Goal: Task Accomplishment & Management: Use online tool/utility

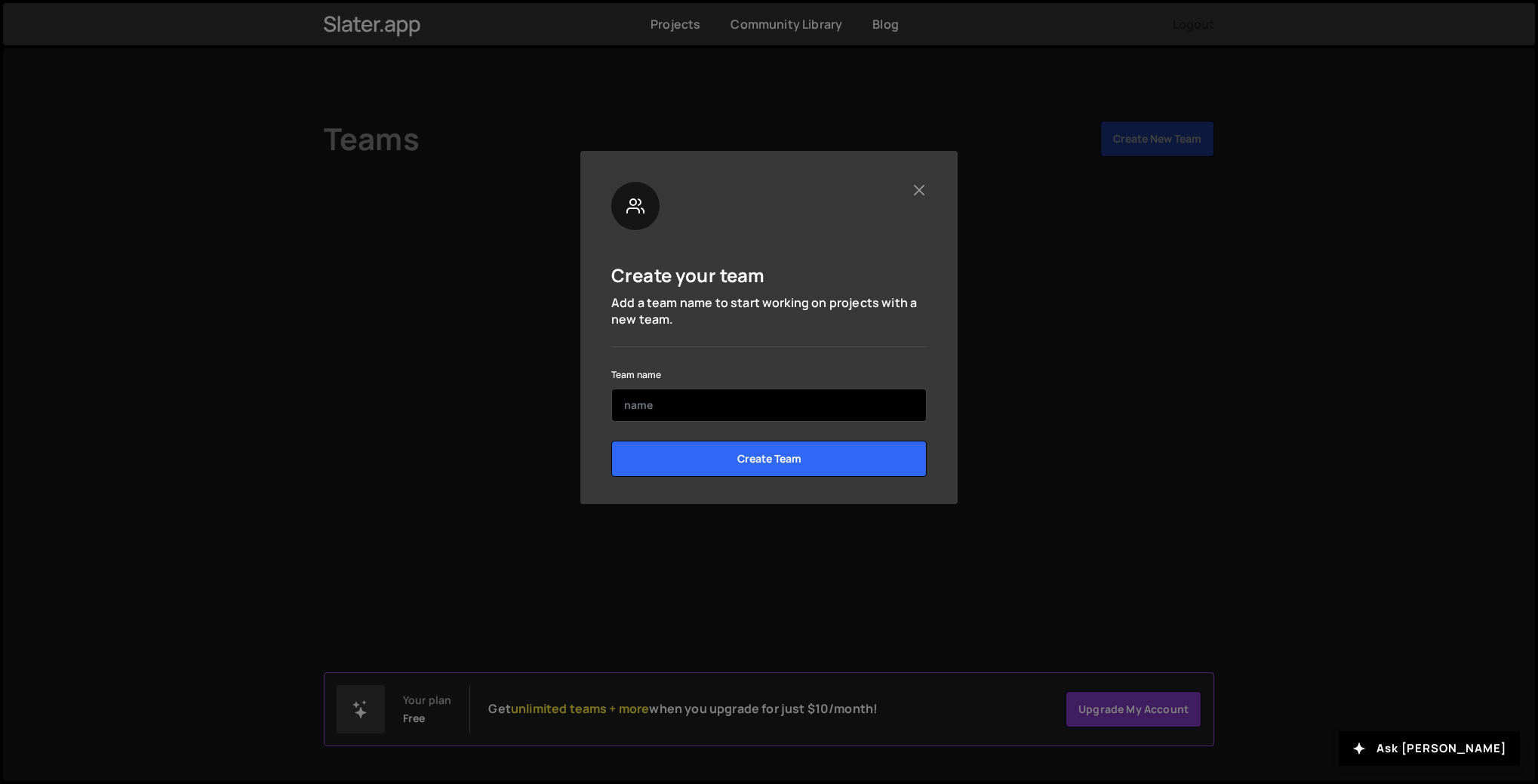
click at [660, 408] on input "text" at bounding box center [769, 405] width 316 height 33
type input "b"
type input "nimo"
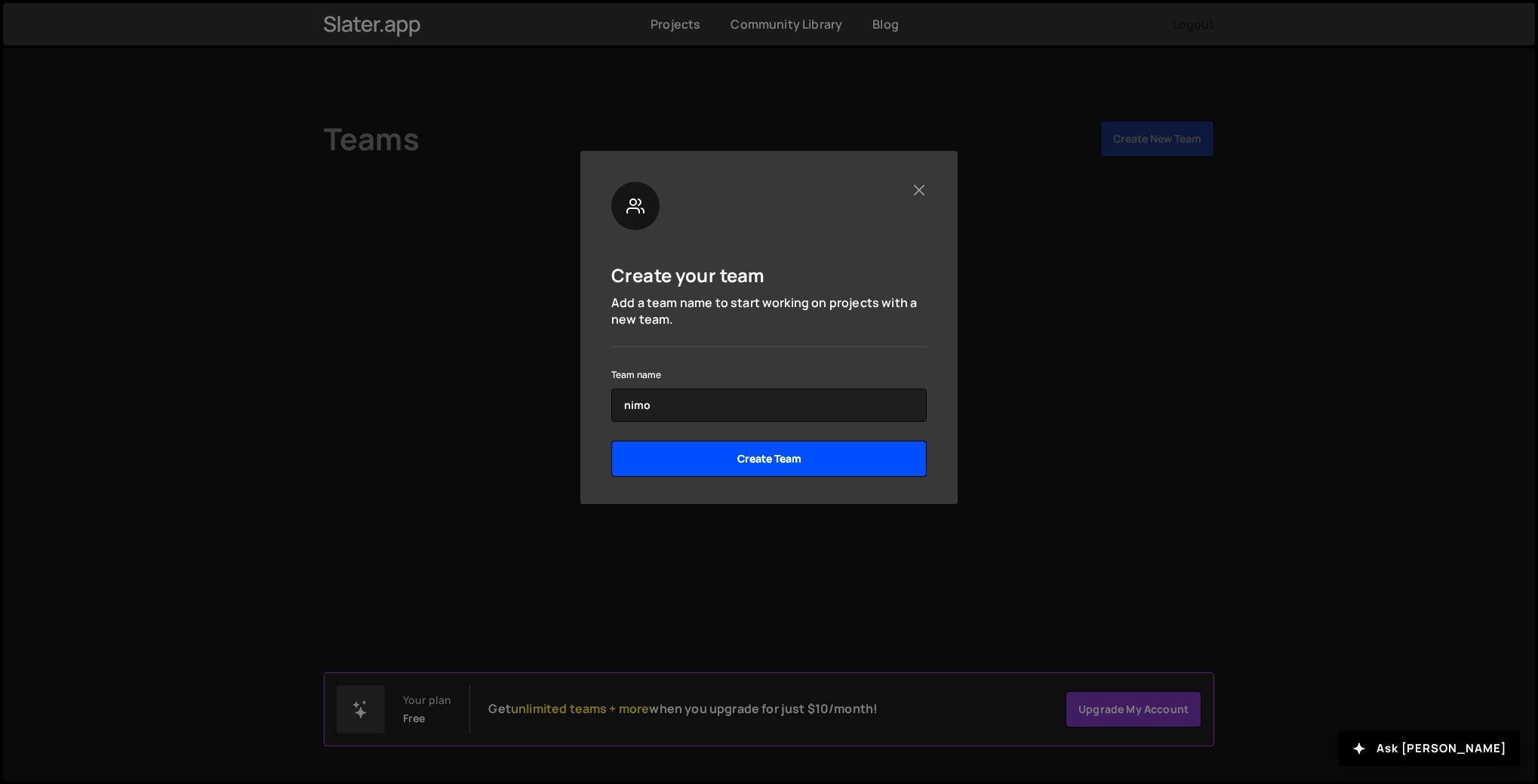
click at [759, 462] on input "Create Team" at bounding box center [769, 459] width 316 height 37
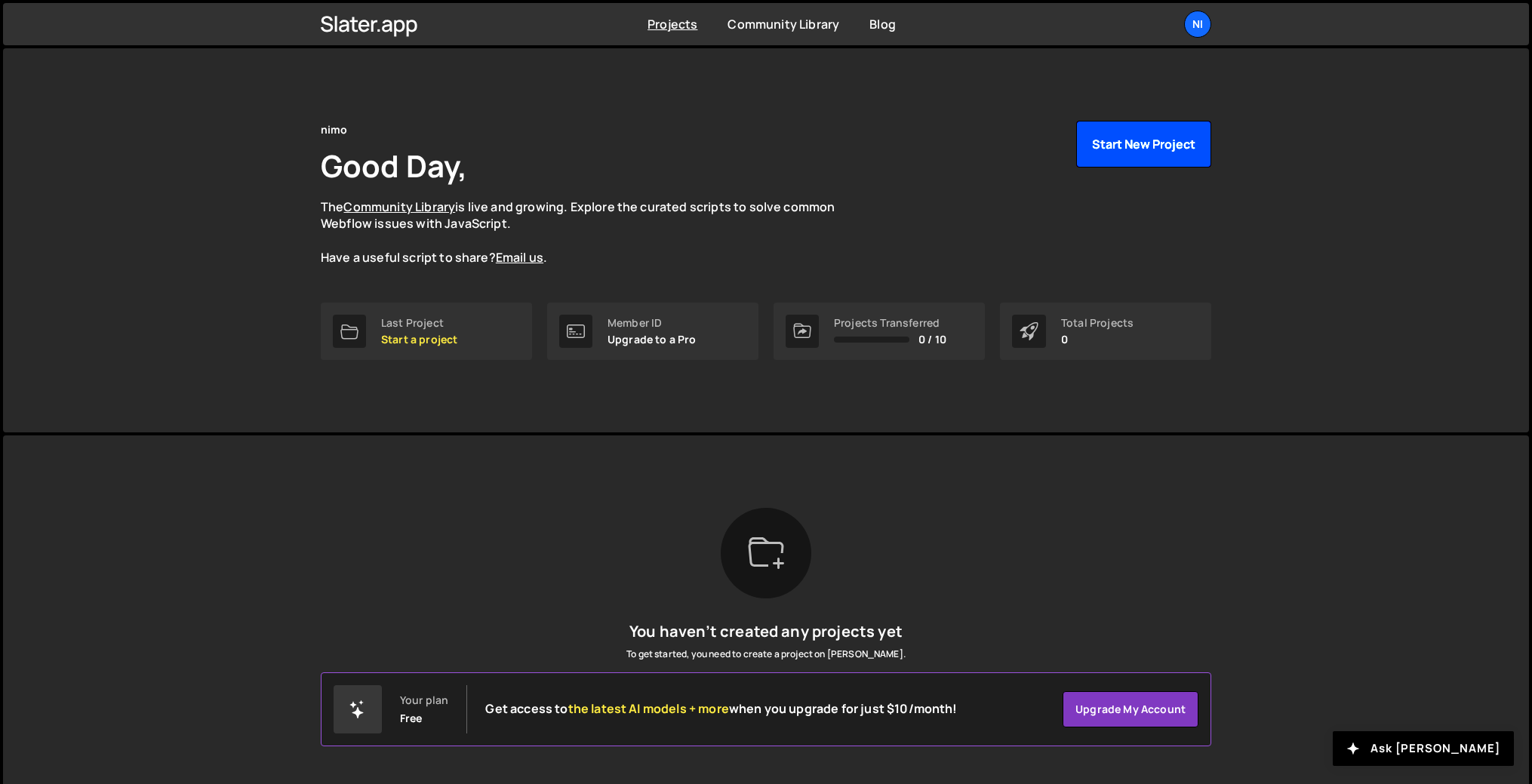
click at [1141, 151] on button "Start New Project" at bounding box center [1144, 144] width 135 height 47
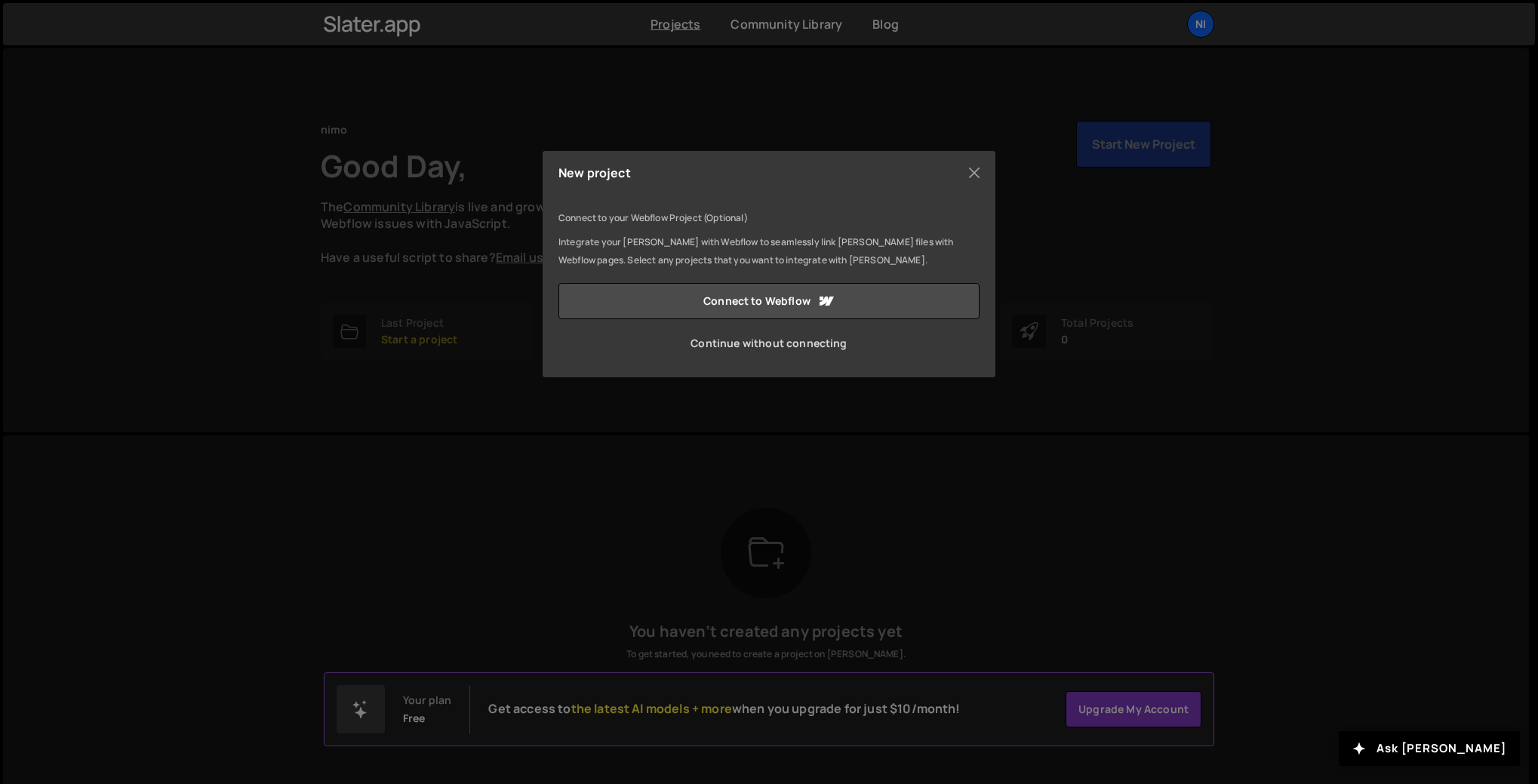
click at [748, 344] on link "Continue without connecting" at bounding box center [769, 343] width 421 height 37
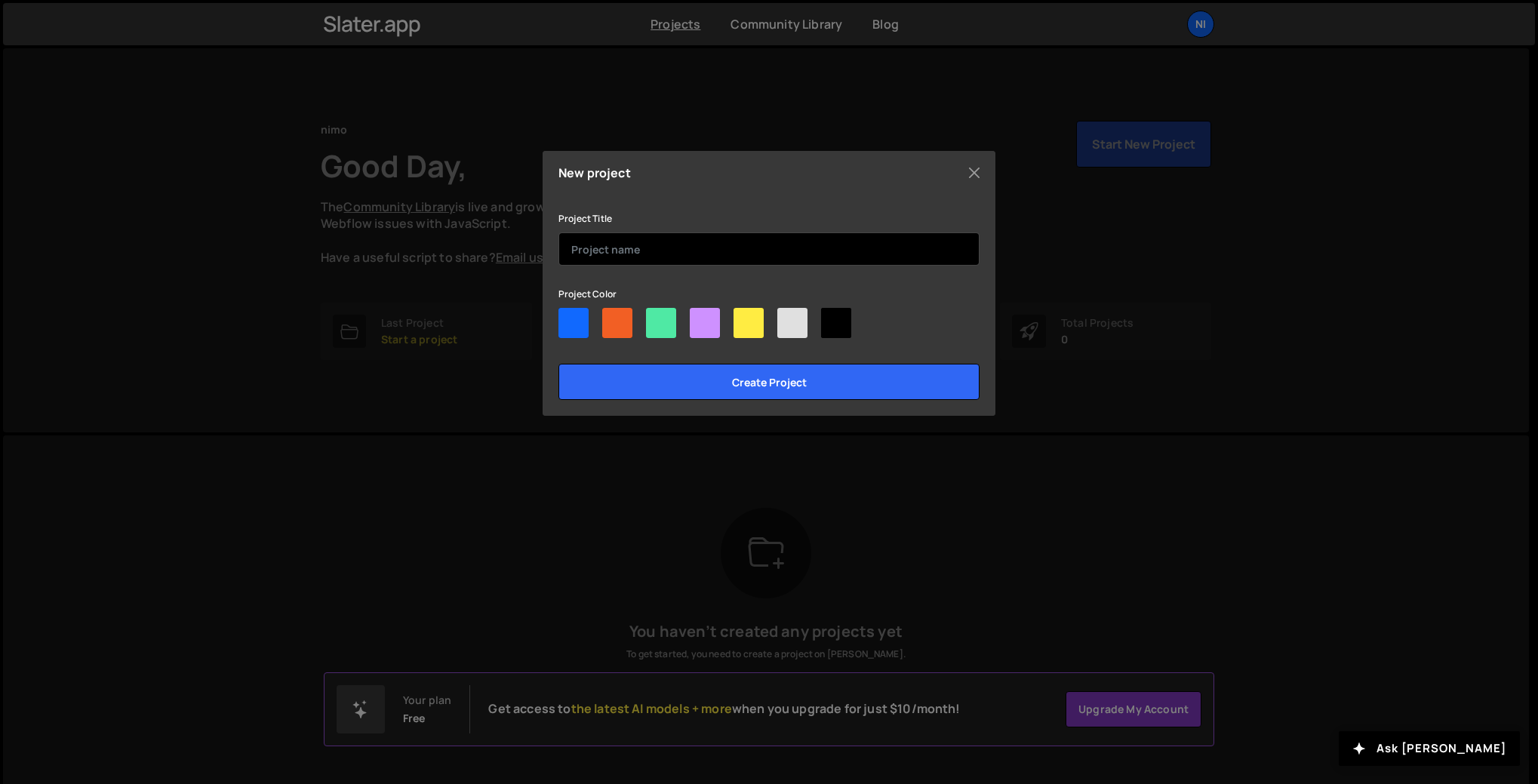
click at [600, 253] on input "text" at bounding box center [769, 249] width 421 height 33
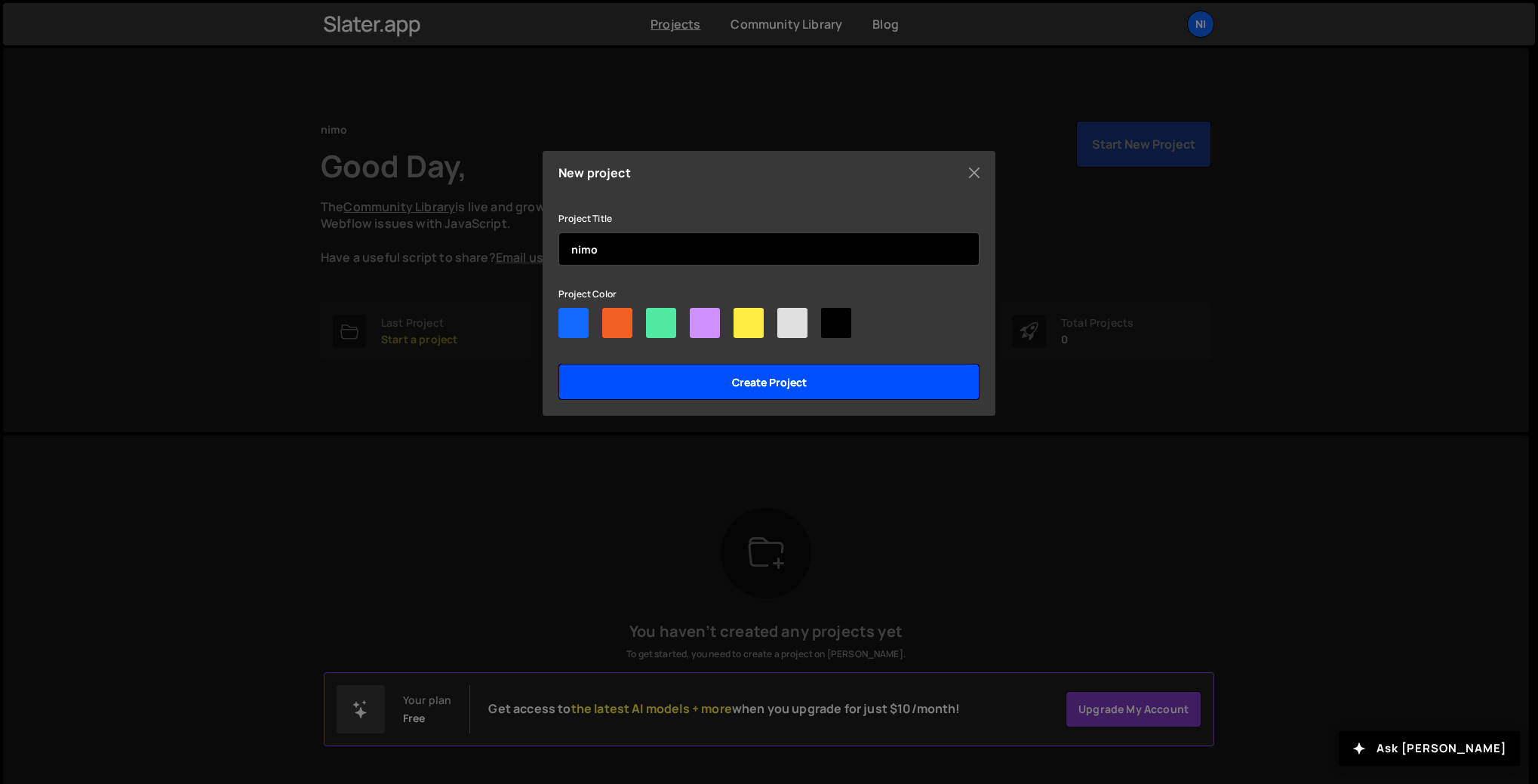
type input "nimo"
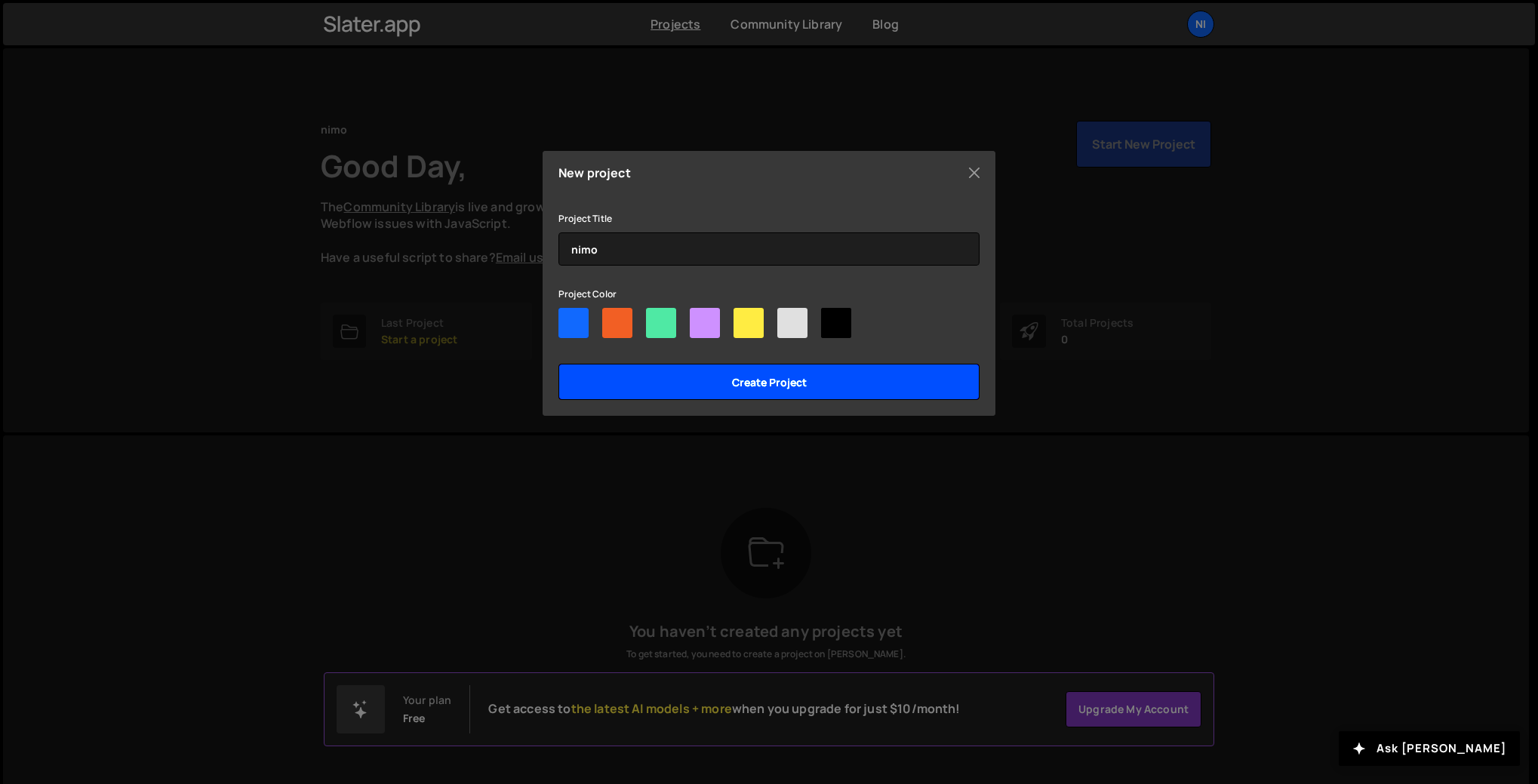
click at [759, 390] on input "Create project" at bounding box center [769, 381] width 421 height 37
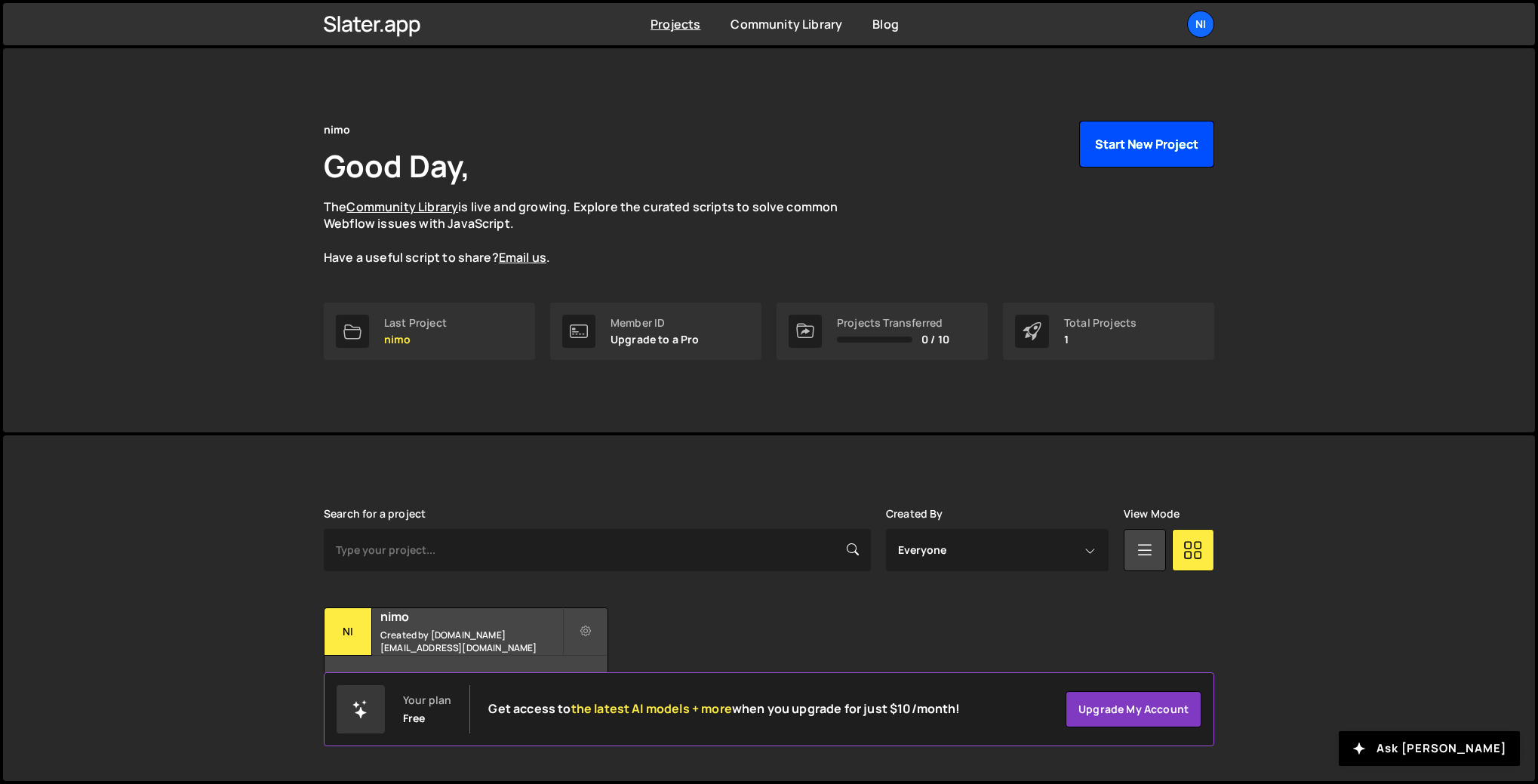
click at [1145, 142] on button "Start New Project" at bounding box center [1147, 144] width 135 height 47
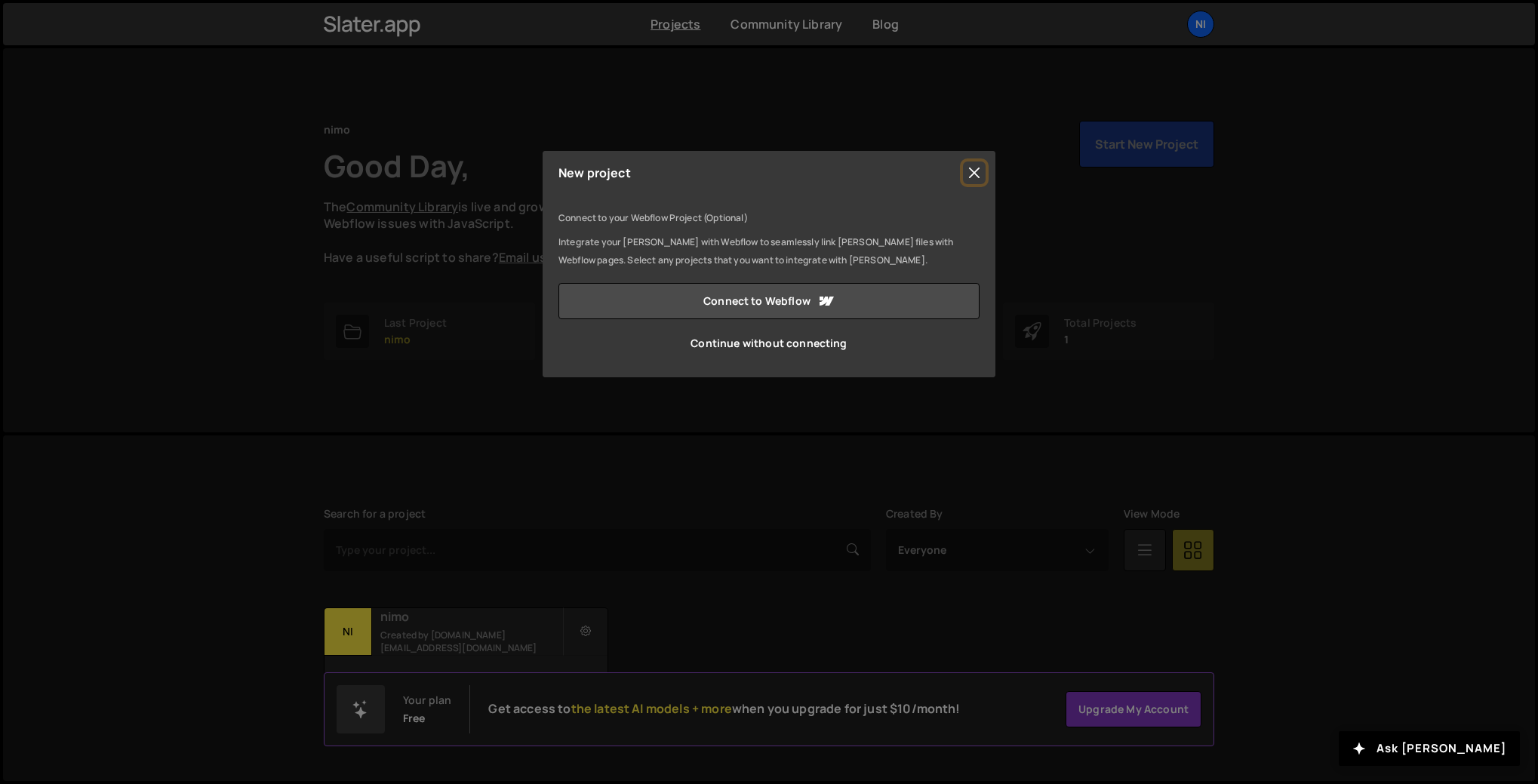
click at [974, 170] on button "Close" at bounding box center [974, 173] width 23 height 23
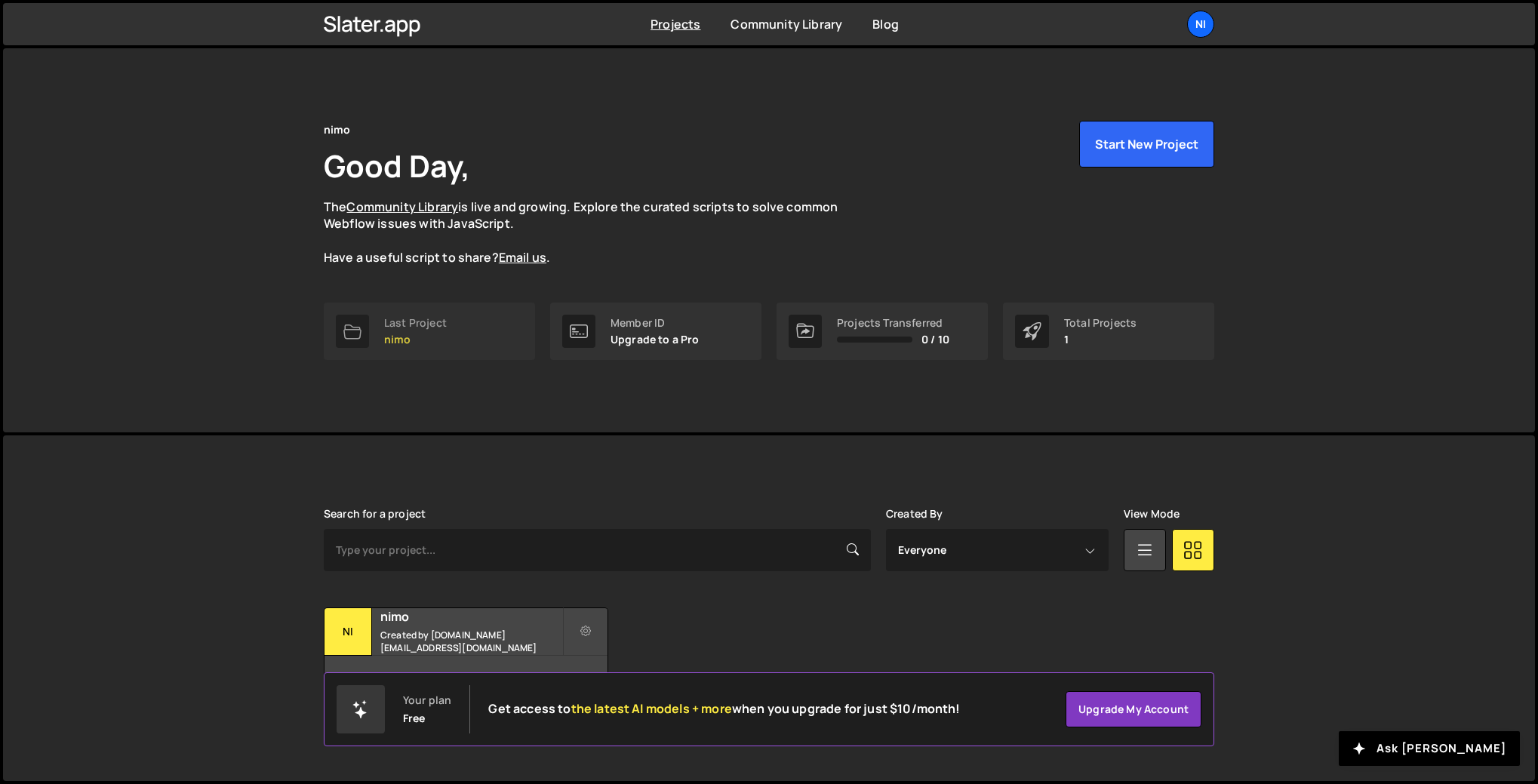
click at [443, 335] on p "nimo" at bounding box center [415, 339] width 63 height 12
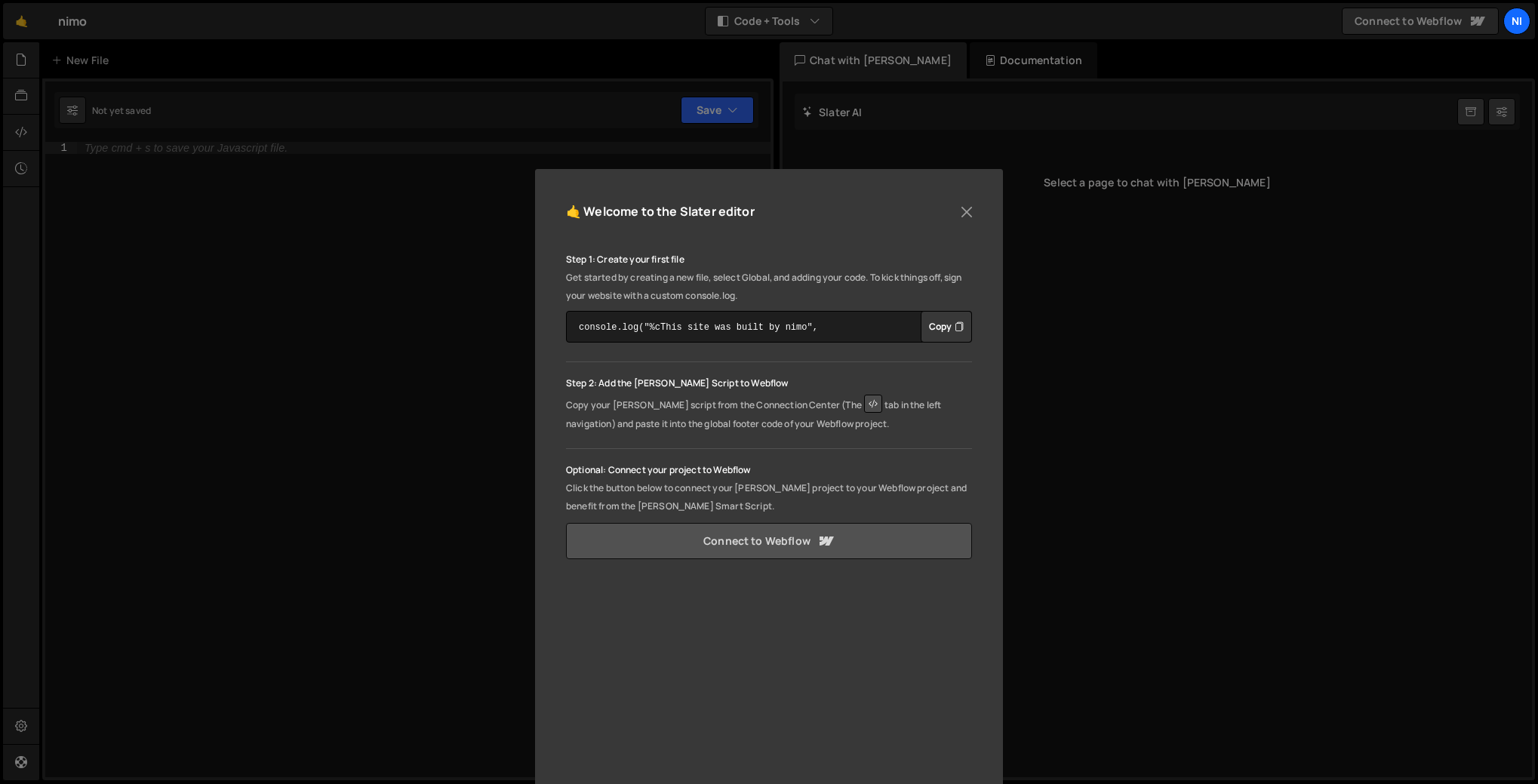
click at [786, 537] on link "Connect to Webflow" at bounding box center [769, 541] width 406 height 37
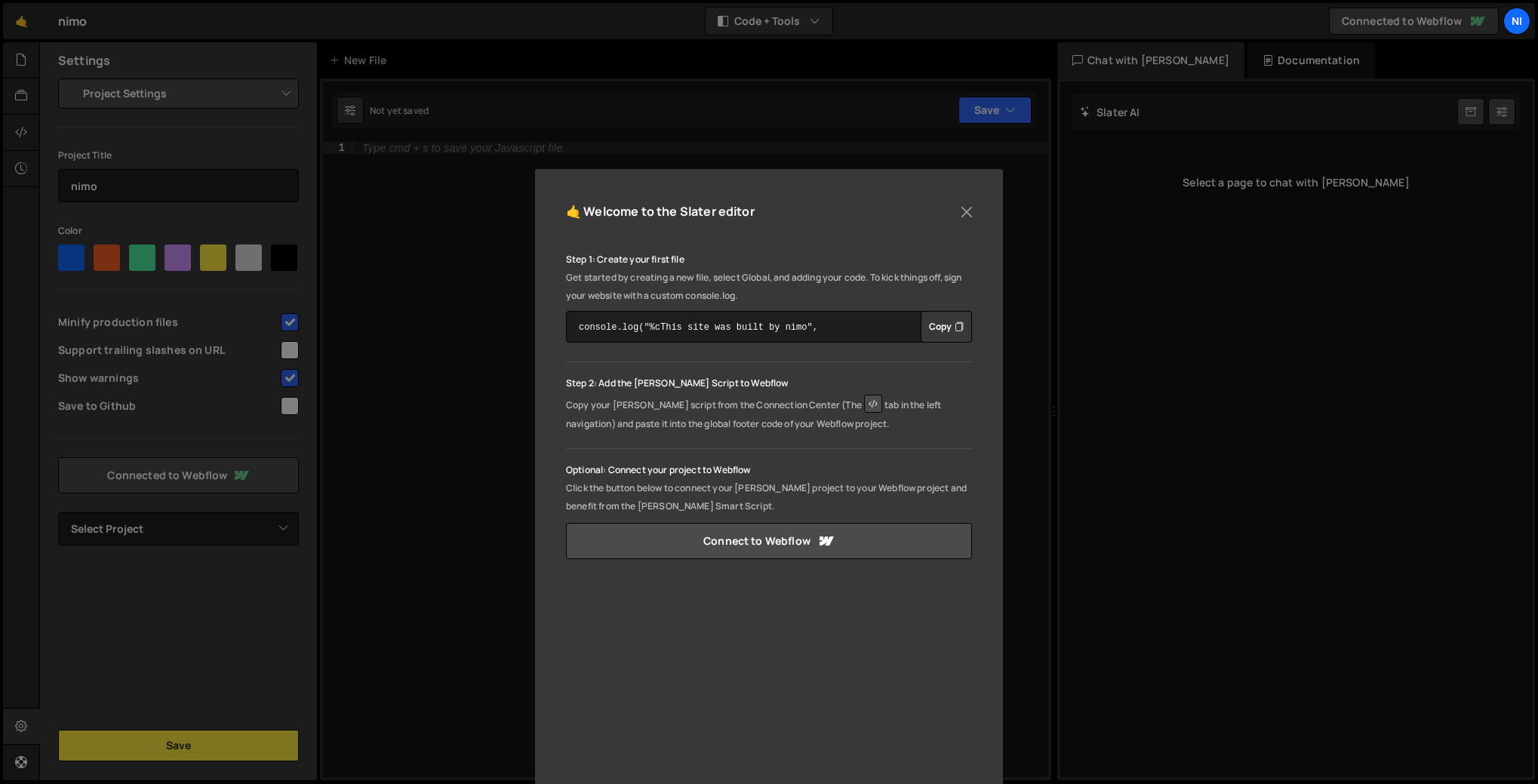
click at [934, 334] on button "Copy" at bounding box center [946, 326] width 51 height 32
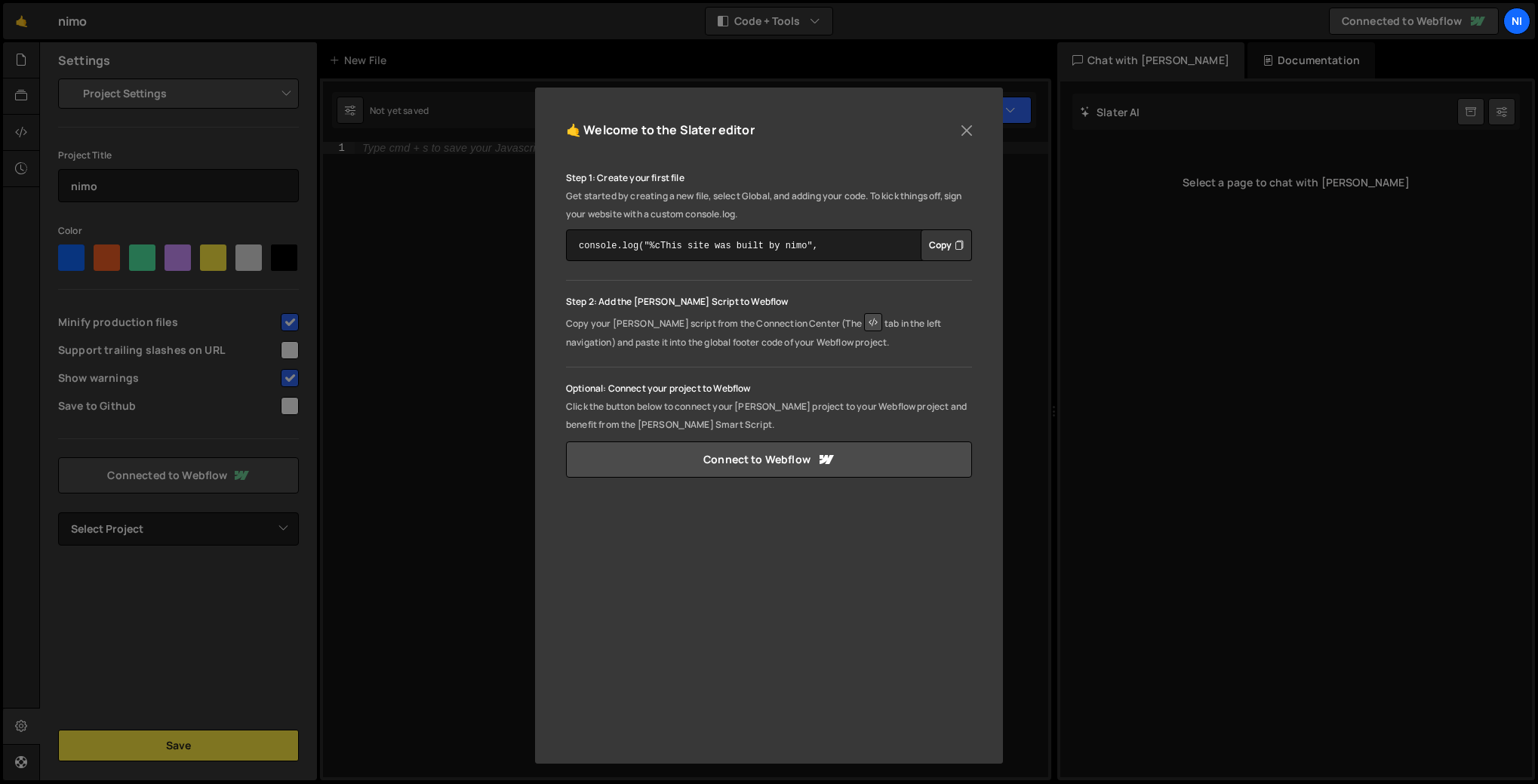
scroll to position [82, 0]
click at [955, 140] on button "Close" at bounding box center [966, 130] width 23 height 23
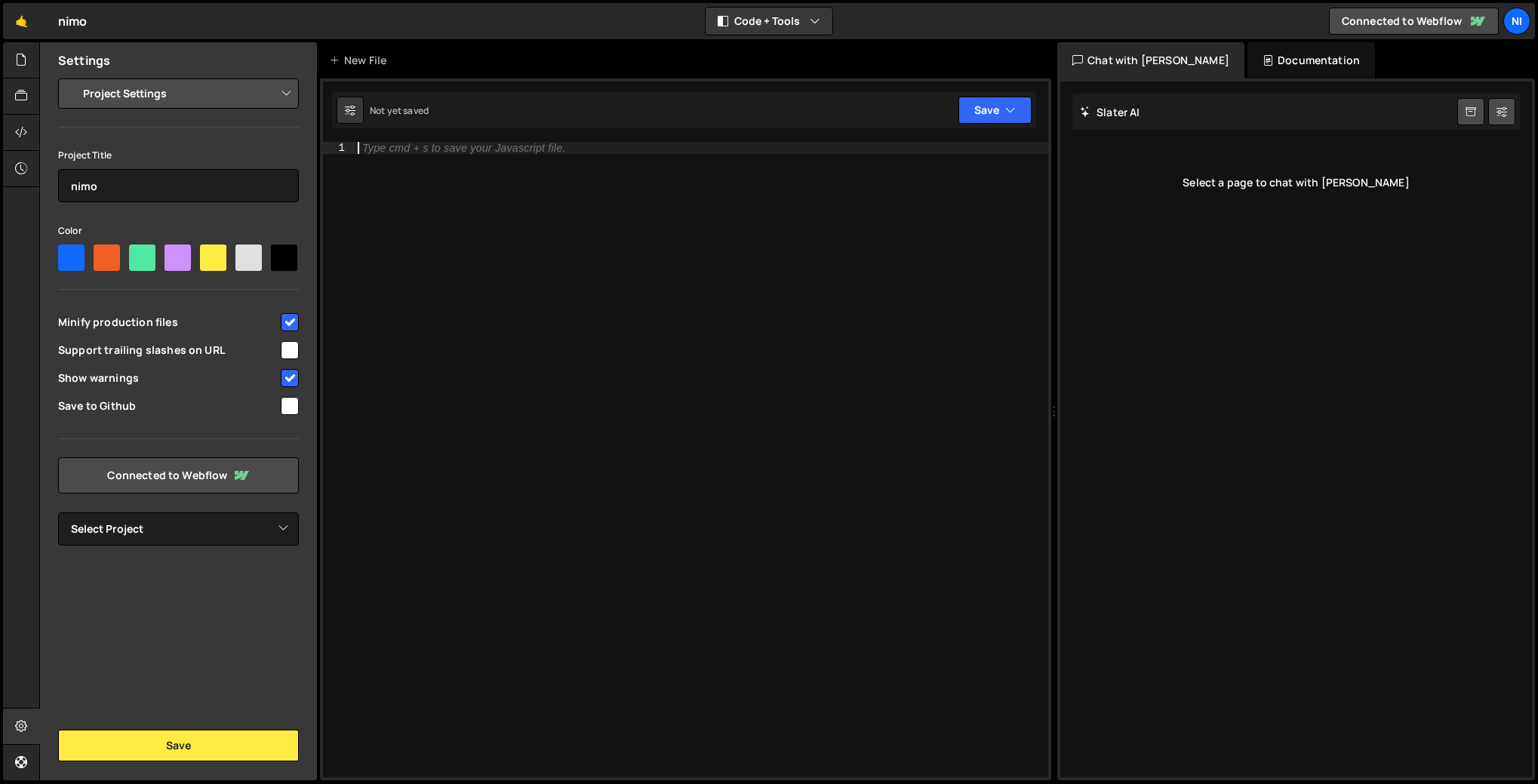
click at [586, 211] on div "Type cmd + s to save your Javascript file." at bounding box center [701, 471] width 694 height 660
click at [171, 529] on select "Select Project Nimo-infinity-staging" at bounding box center [178, 529] width 241 height 33
select select "68c2855793903378eeaf7e41"
click at [58, 512] on select "Select Project Nimo-infinity-staging" at bounding box center [178, 529] width 241 height 33
click at [203, 97] on select "Project Settings Code Editor Settings Chat Settings" at bounding box center [181, 94] width 221 height 33
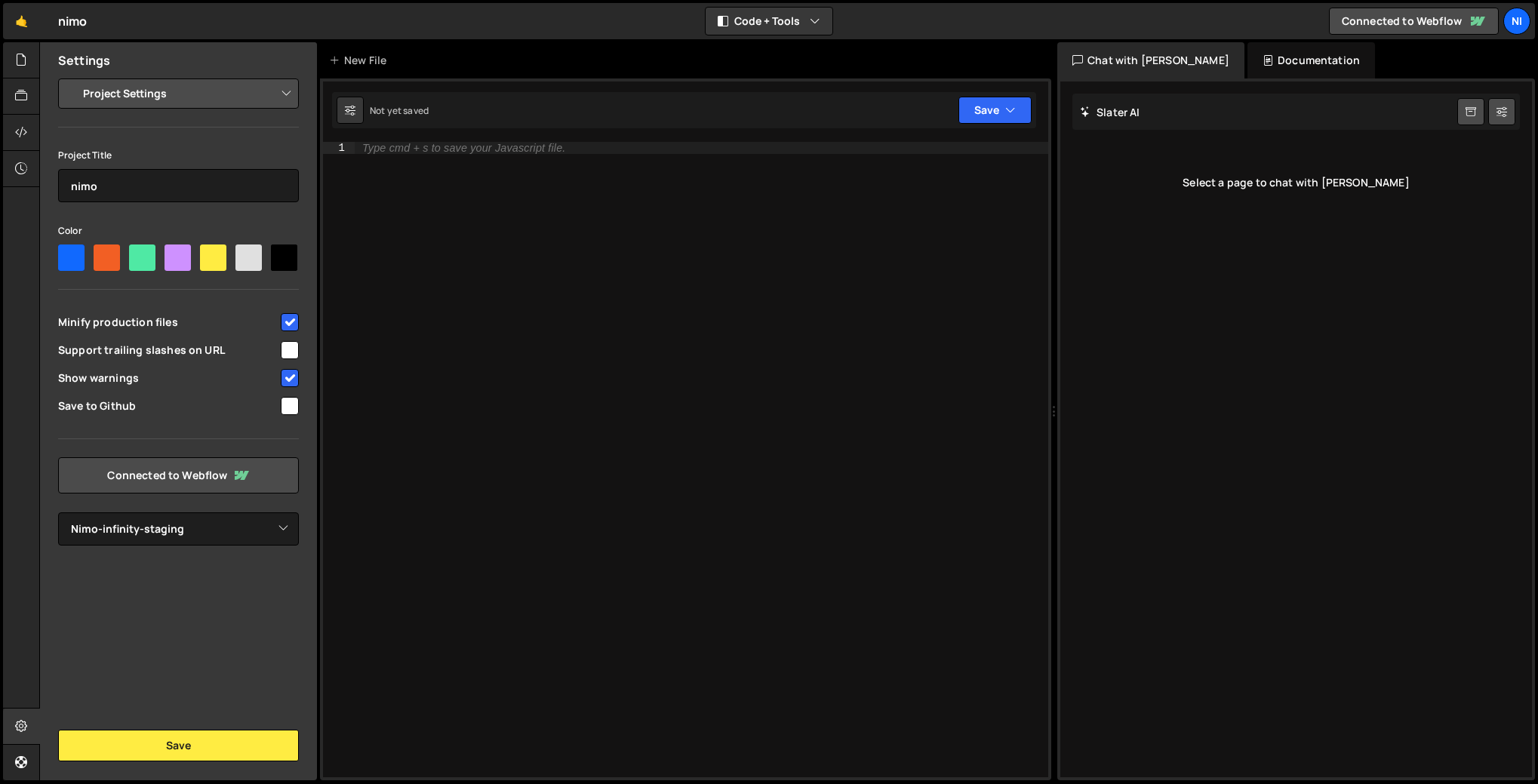
click at [71, 77] on select "Project Settings Code Editor Settings Chat Settings" at bounding box center [181, 94] width 221 height 33
click at [195, 101] on select "Project Settings Code Editor Settings Chat Settings" at bounding box center [181, 94] width 221 height 33
click at [420, 206] on div "Type cmd + s to save your Javascript file." at bounding box center [701, 471] width 694 height 660
click at [182, 90] on select "Project Settings Code Editor Settings Chat Settings" at bounding box center [181, 94] width 221 height 33
click at [176, 182] on input "nimo" at bounding box center [178, 185] width 241 height 33
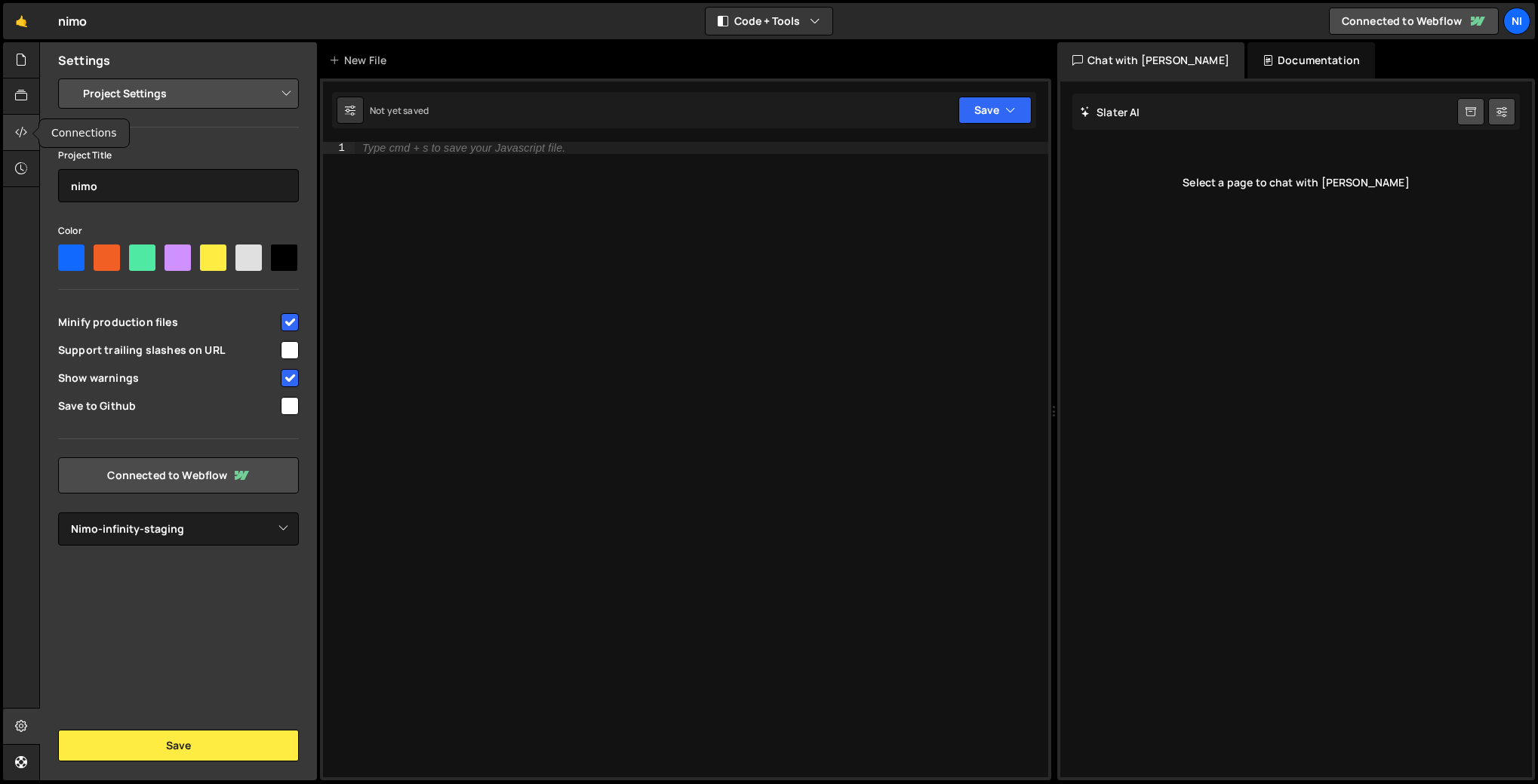
click at [21, 124] on icon at bounding box center [21, 132] width 12 height 16
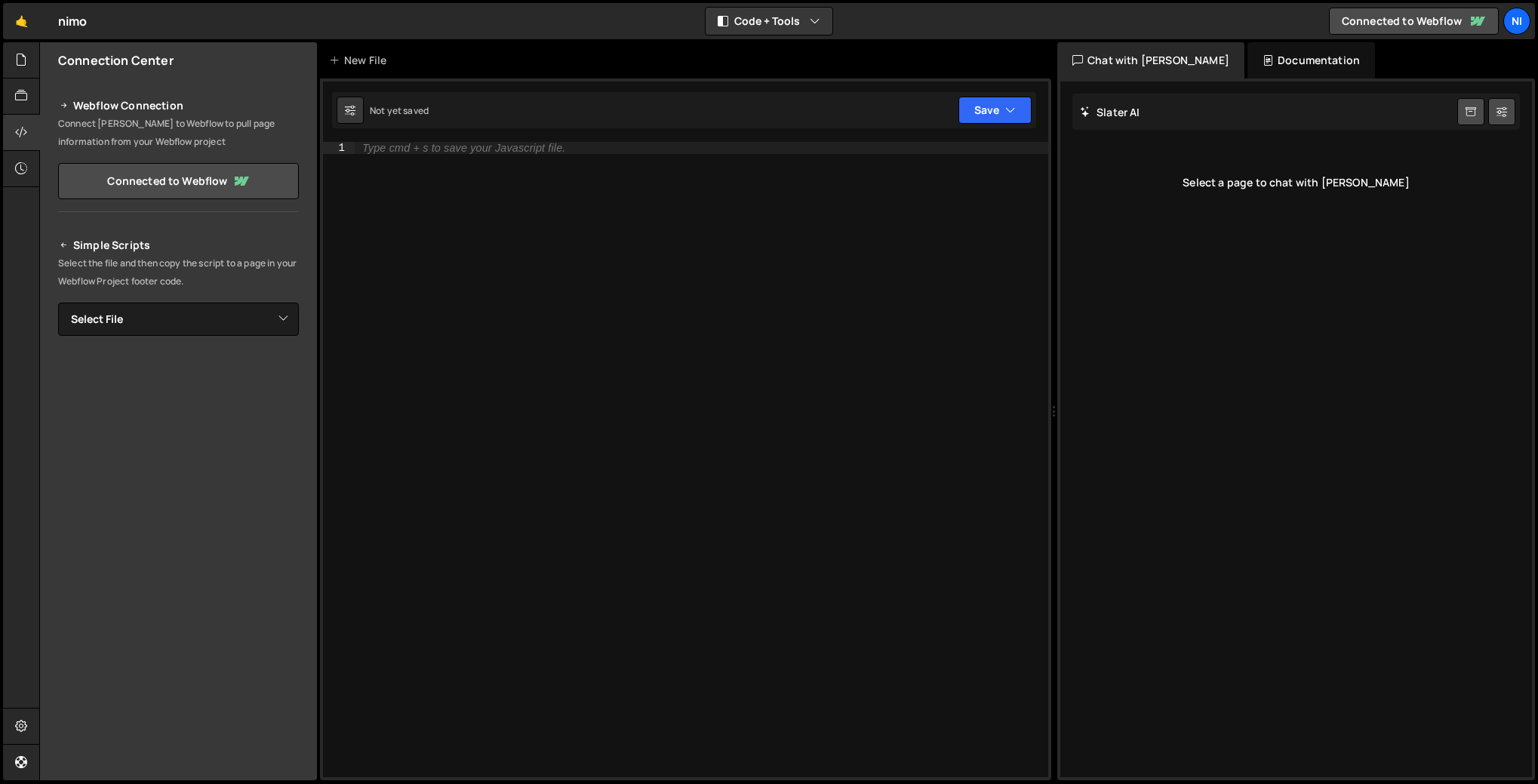
click at [356, 221] on div "Type cmd + s to save your Javascript file." at bounding box center [701, 471] width 694 height 660
click at [11, 127] on div at bounding box center [21, 133] width 37 height 37
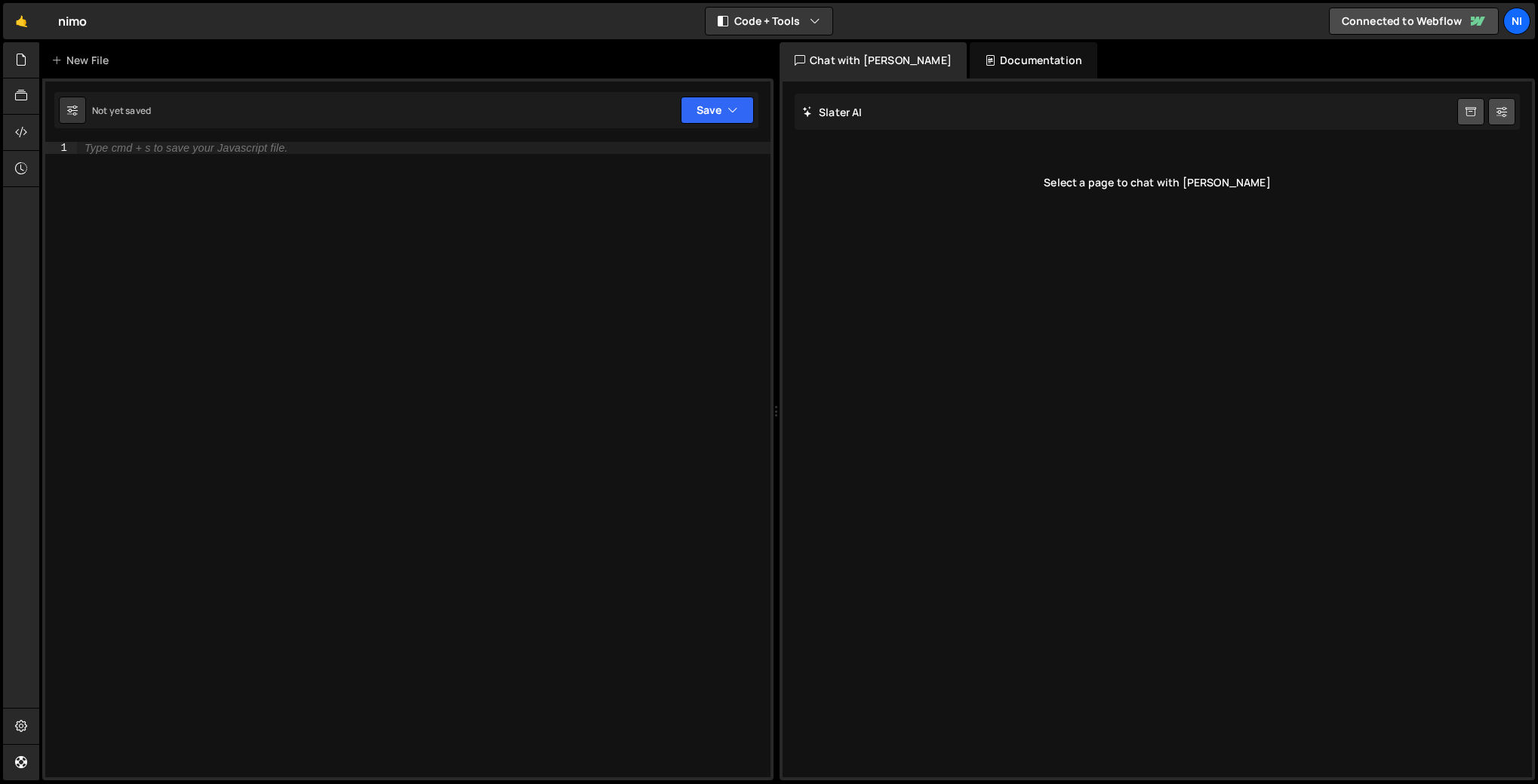
click at [131, 107] on div "Not yet saved" at bounding box center [121, 111] width 59 height 13
click at [162, 108] on div "Not yet saved Upgrade to Edit Save Save to Staging S Not saved S G" at bounding box center [407, 110] width 704 height 37
click at [154, 160] on div "Type cmd + s to save your Javascript file." at bounding box center [424, 471] width 694 height 660
click at [77, 111] on icon at bounding box center [72, 110] width 11 height 15
select select "editor"
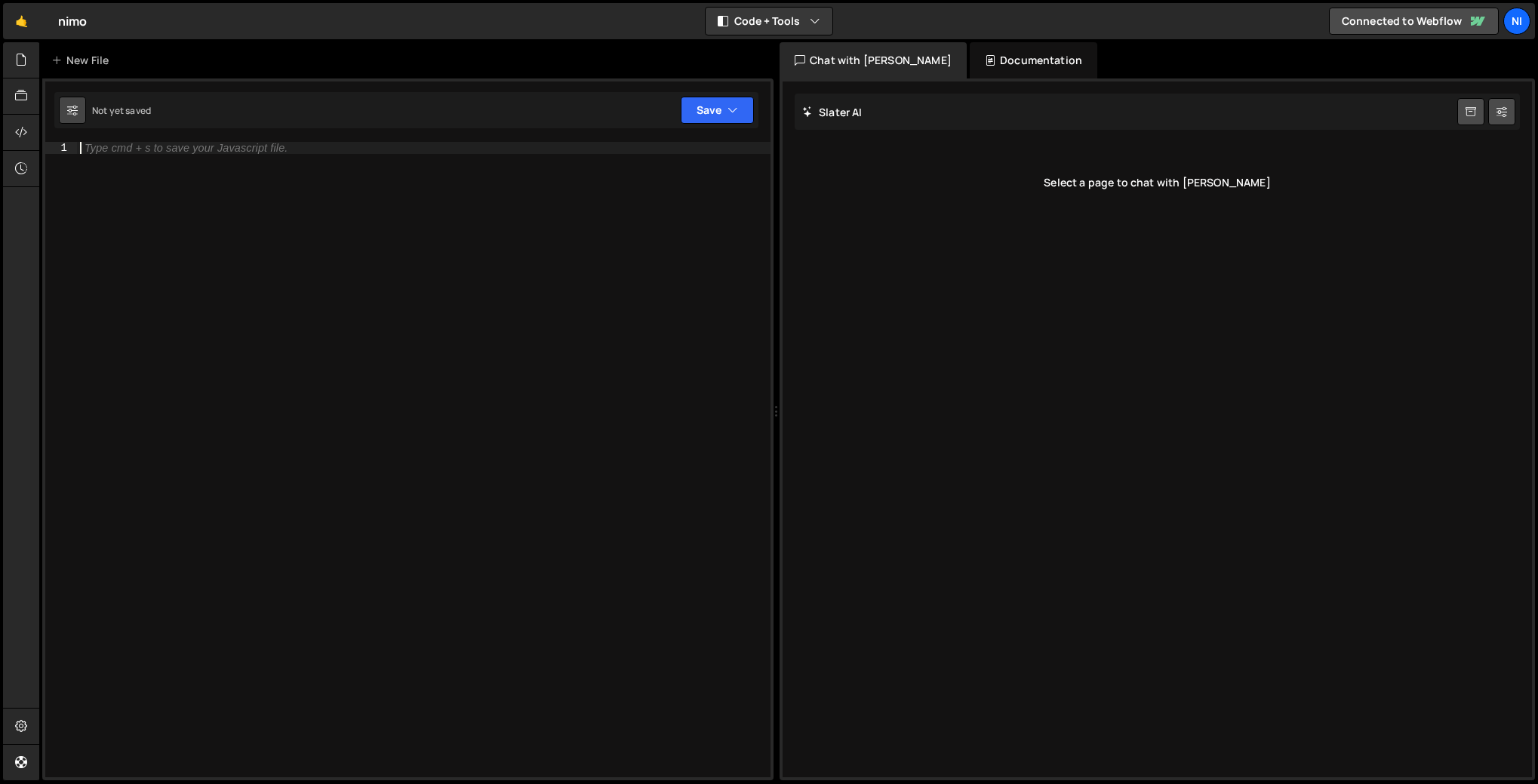
select select "ace/theme/monokai"
type input "14"
checkbox input "true"
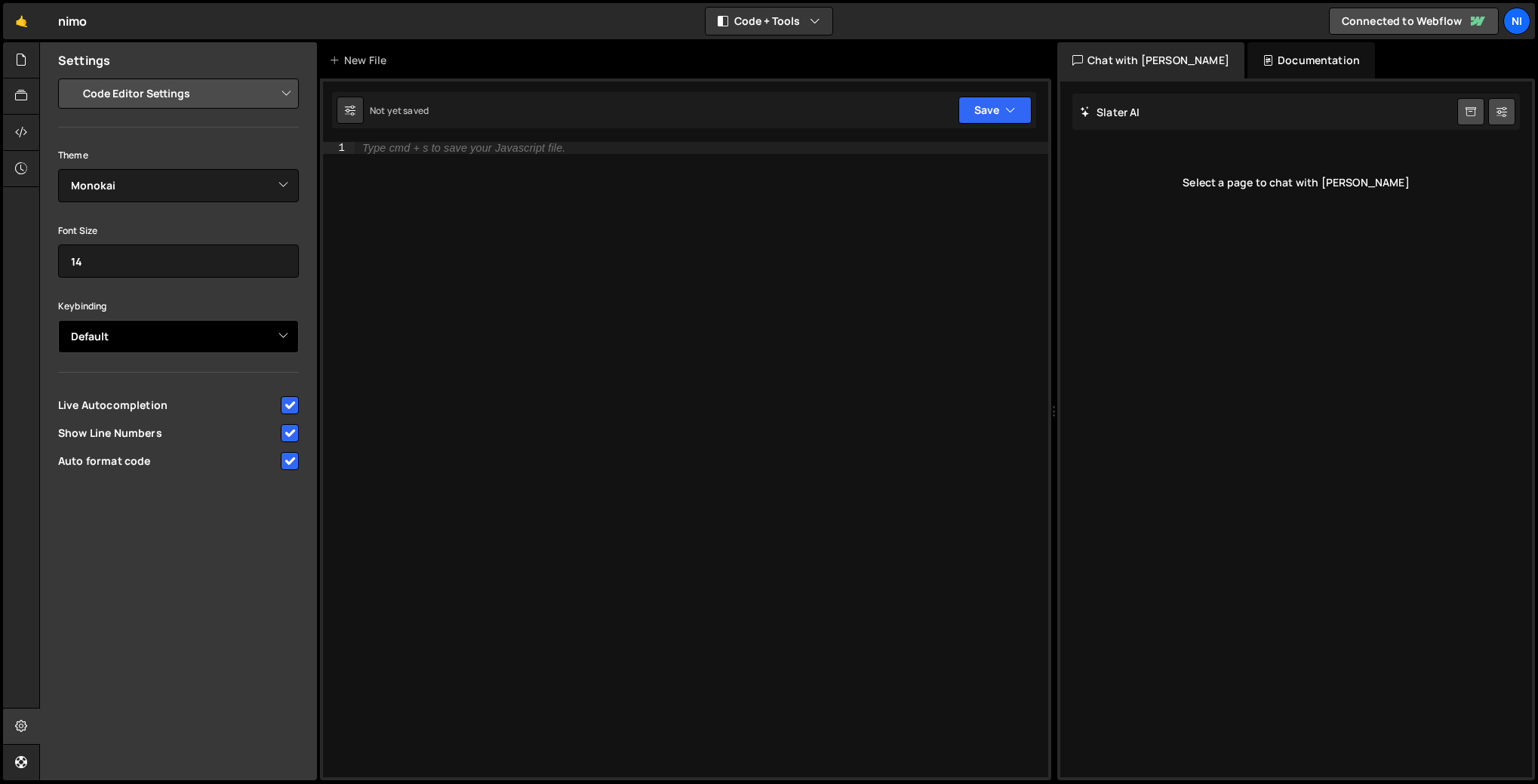
click at [167, 339] on select "Default Vim Emacs Sublime VSCode" at bounding box center [178, 336] width 241 height 33
click at [120, 254] on input "14" at bounding box center [178, 261] width 241 height 33
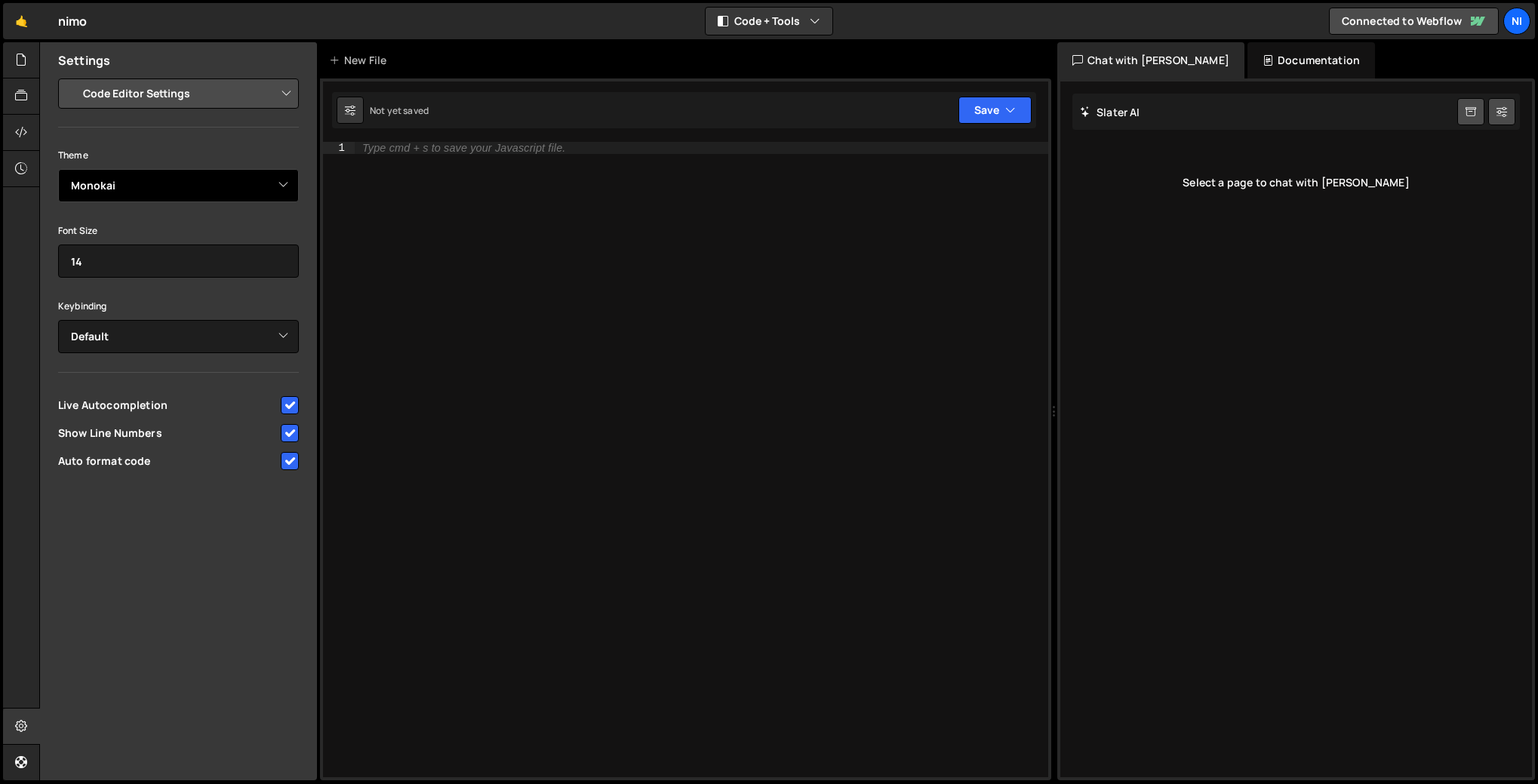
click at [123, 202] on select "Ambiance Chaos Clouds Midnight Dracula Cobalt Gruvbox Green on Black idle Finge…" at bounding box center [178, 185] width 241 height 33
click at [402, 133] on div "1 Type cmd + s to save your Javascript file. הההההההההההההההההההההההההההההההההה…" at bounding box center [685, 429] width 731 height 702
click at [402, 151] on div "Type cmd + s to save your Javascript file." at bounding box center [464, 147] width 203 height 11
click at [1247, 59] on div "Documentation" at bounding box center [1310, 60] width 128 height 37
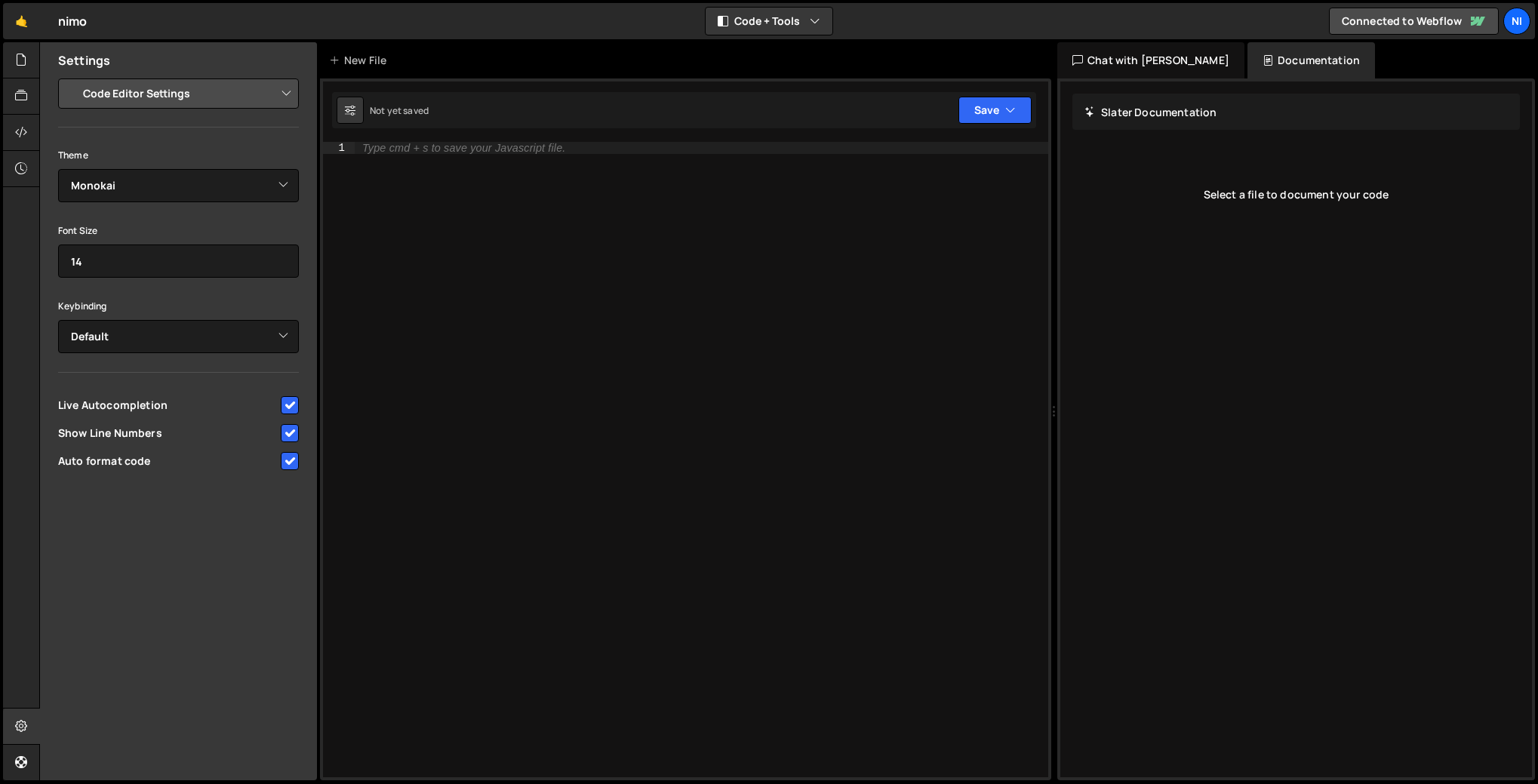
click at [1143, 58] on div "Chat with [PERSON_NAME]" at bounding box center [1151, 60] width 187 height 37
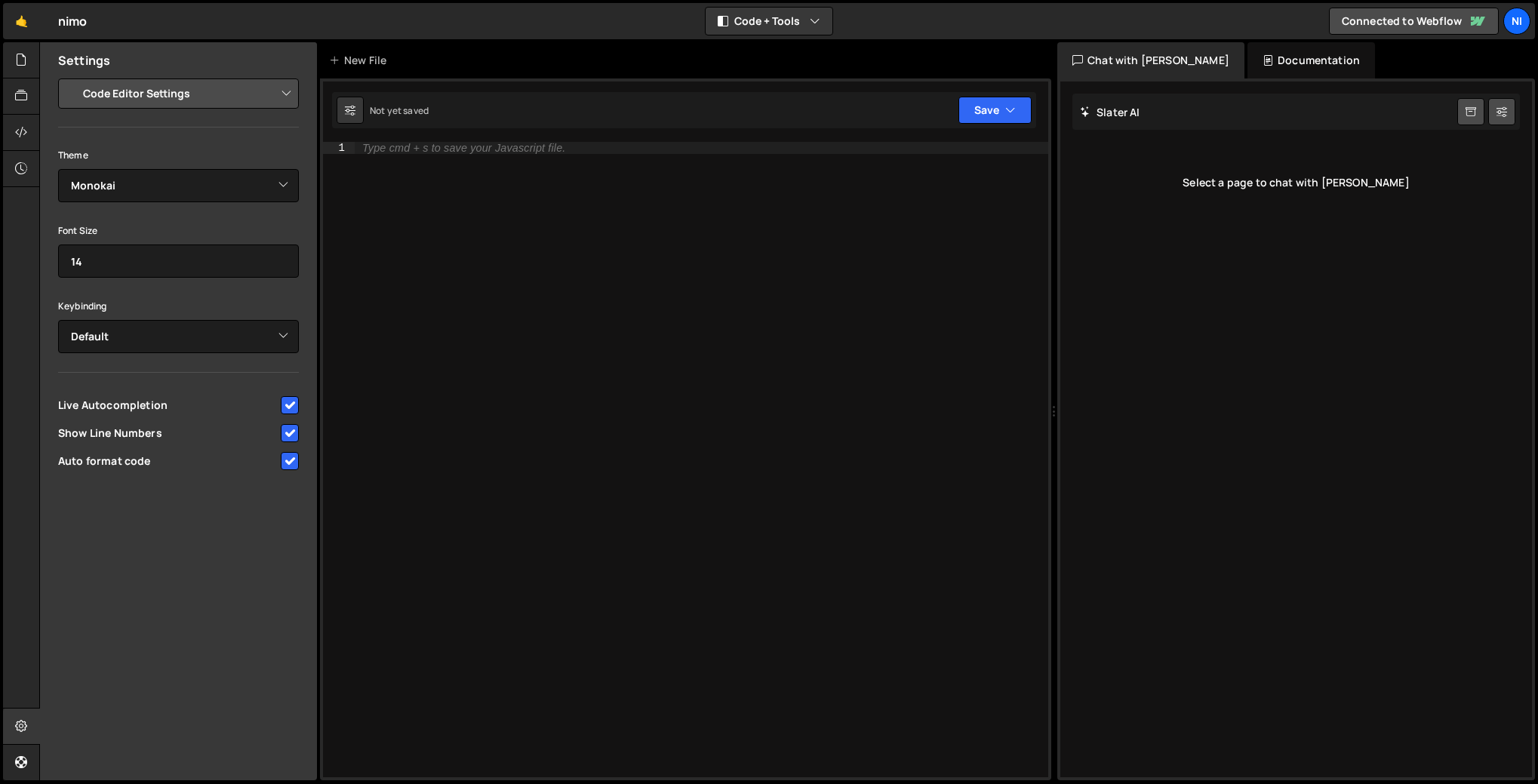
click at [472, 233] on div "Type cmd + s to save your Javascript file." at bounding box center [701, 471] width 694 height 660
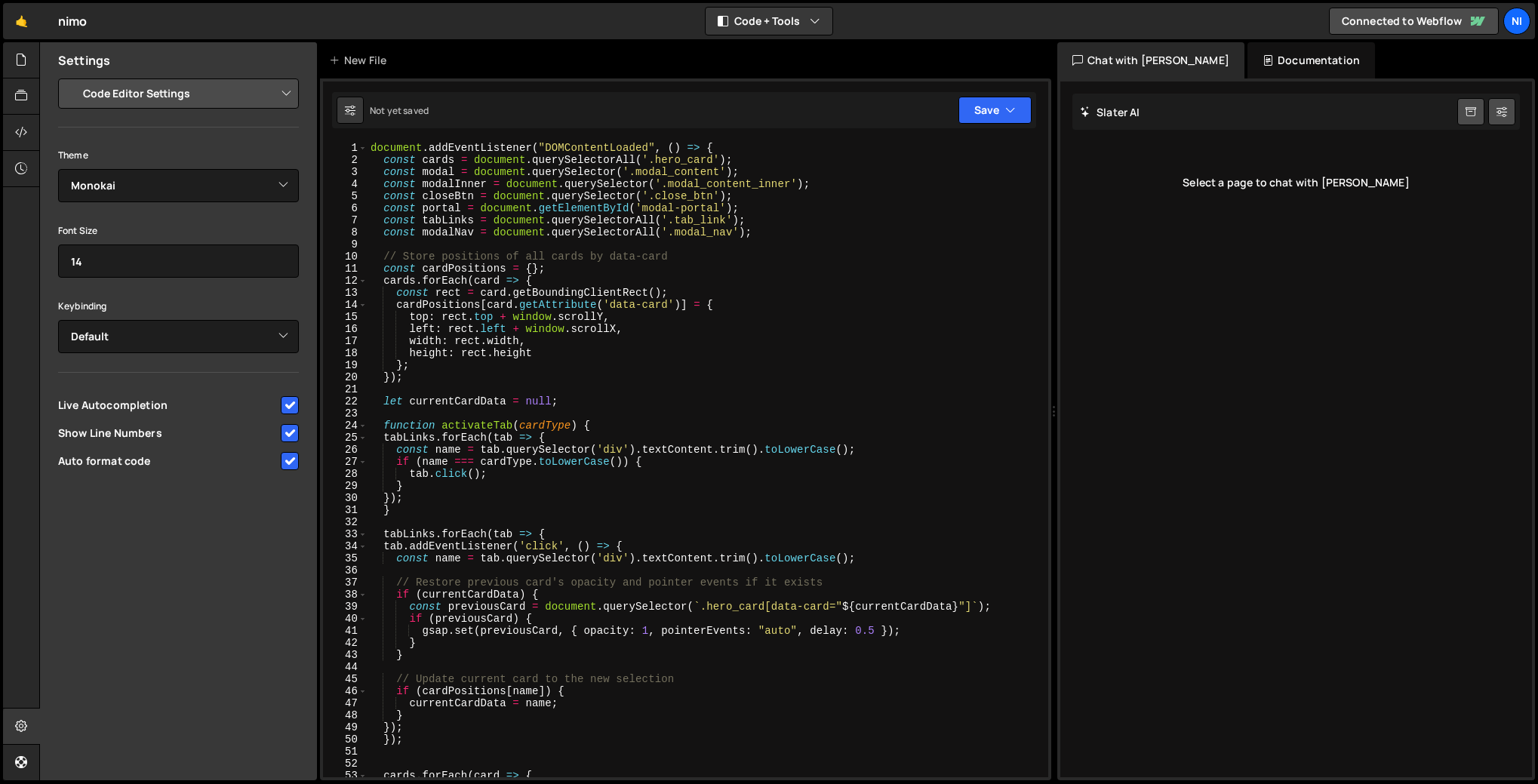
scroll to position [0, 0]
click at [742, 318] on div "document . addEventListener ( "DOMContentLoaded" , ( ) => { const cards = docum…" at bounding box center [704, 471] width 674 height 660
type textarea "top: [DOMAIN_NAME] + window.scrollY,"
click at [433, 114] on div "Not yet saved Upgrade to Edit Save Save to Staging S Not saved S G" at bounding box center [684, 110] width 704 height 37
click at [1005, 112] on icon "button" at bounding box center [1010, 110] width 11 height 15
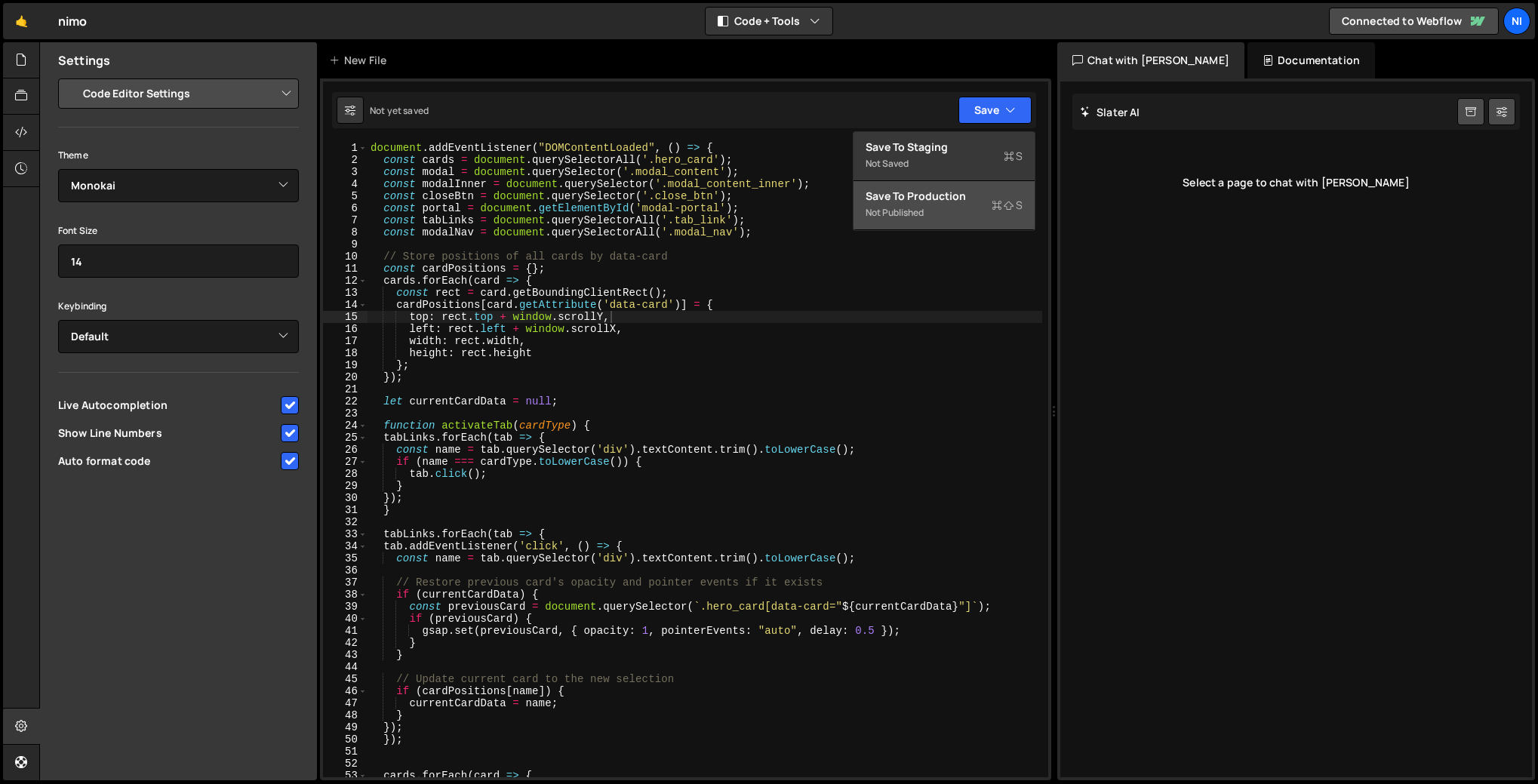
click at [939, 203] on div "Not published" at bounding box center [943, 212] width 157 height 18
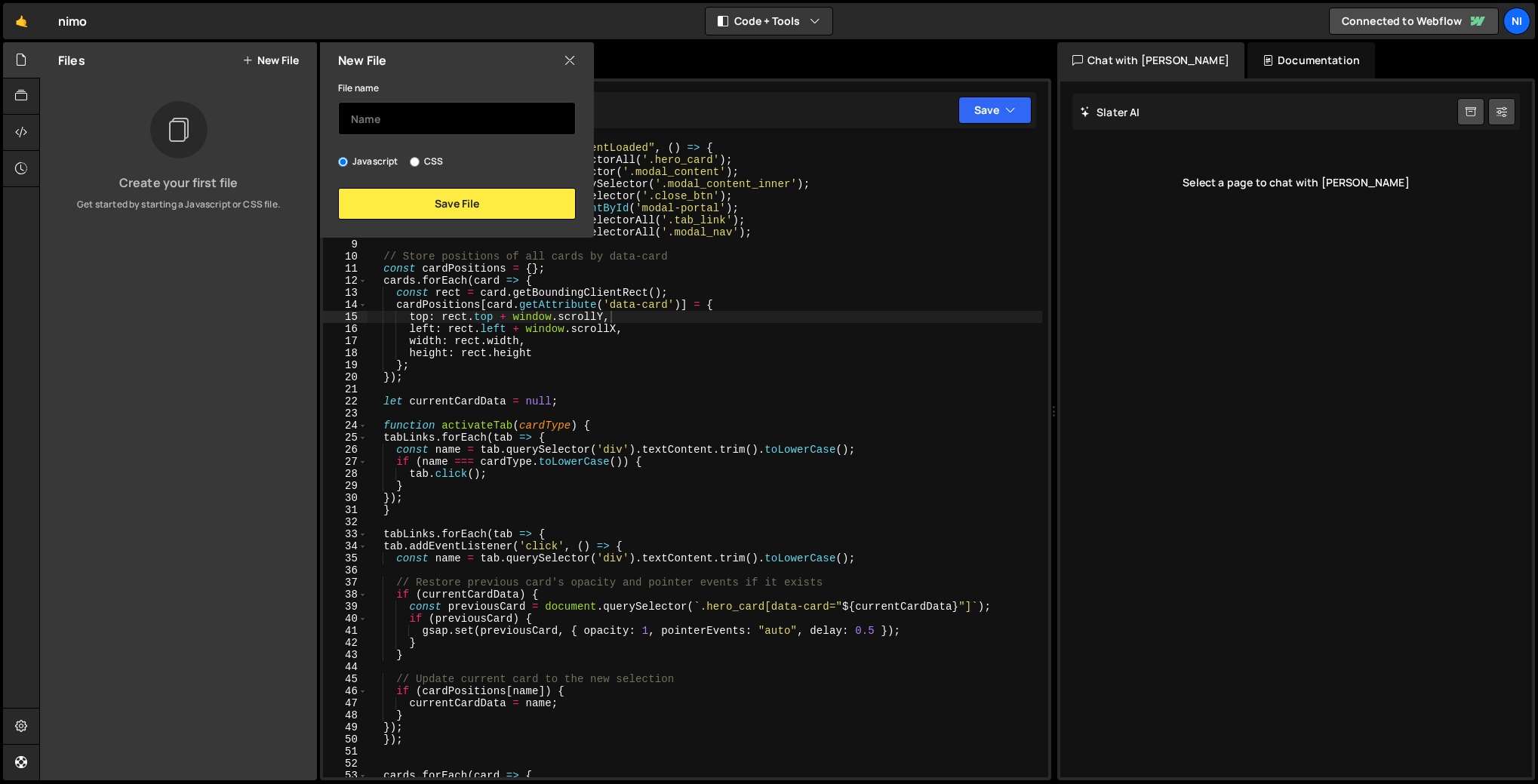
click at [394, 123] on input "text" at bounding box center [457, 118] width 237 height 33
type input "nimo"
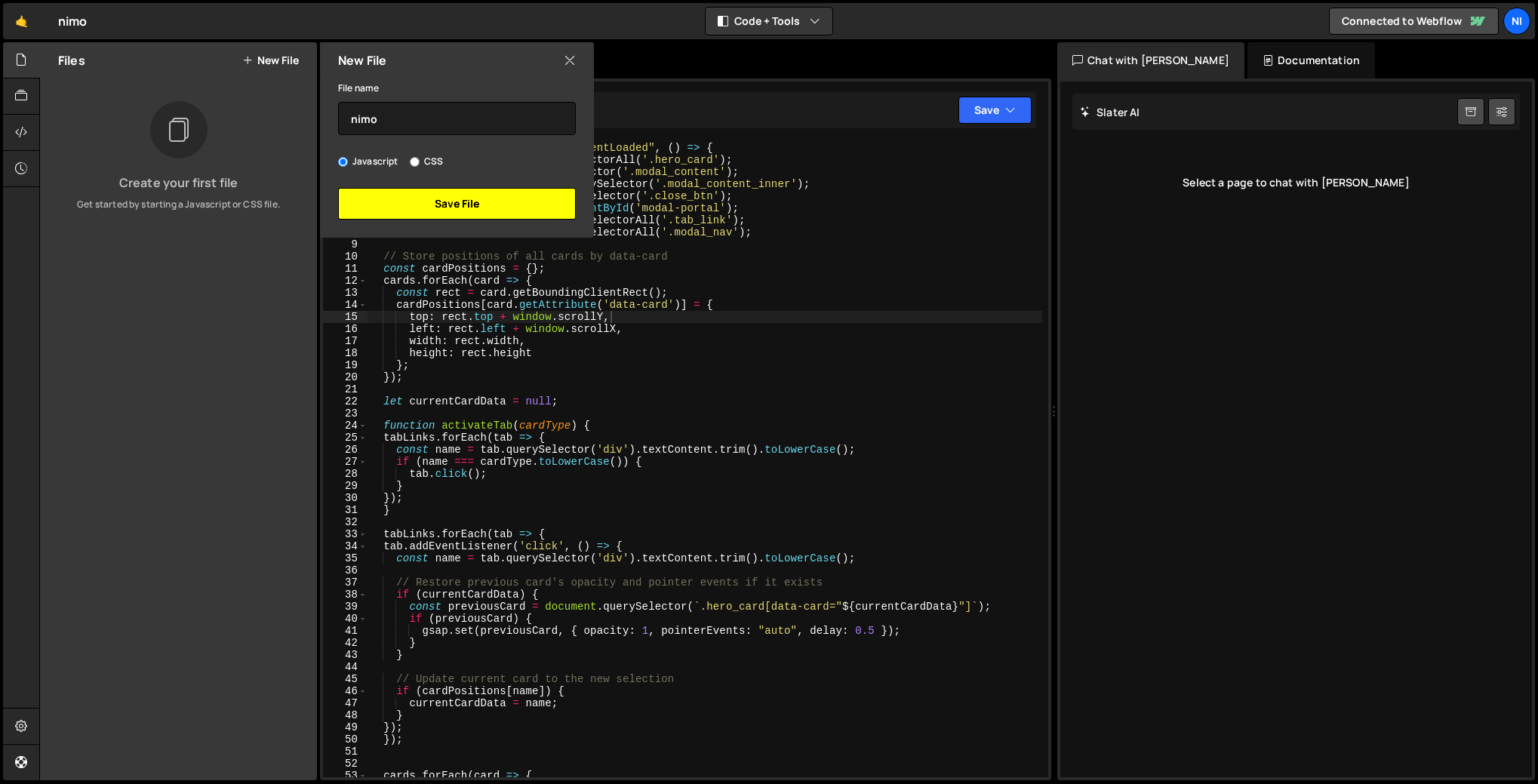
click at [443, 199] on button "Save File" at bounding box center [457, 203] width 237 height 32
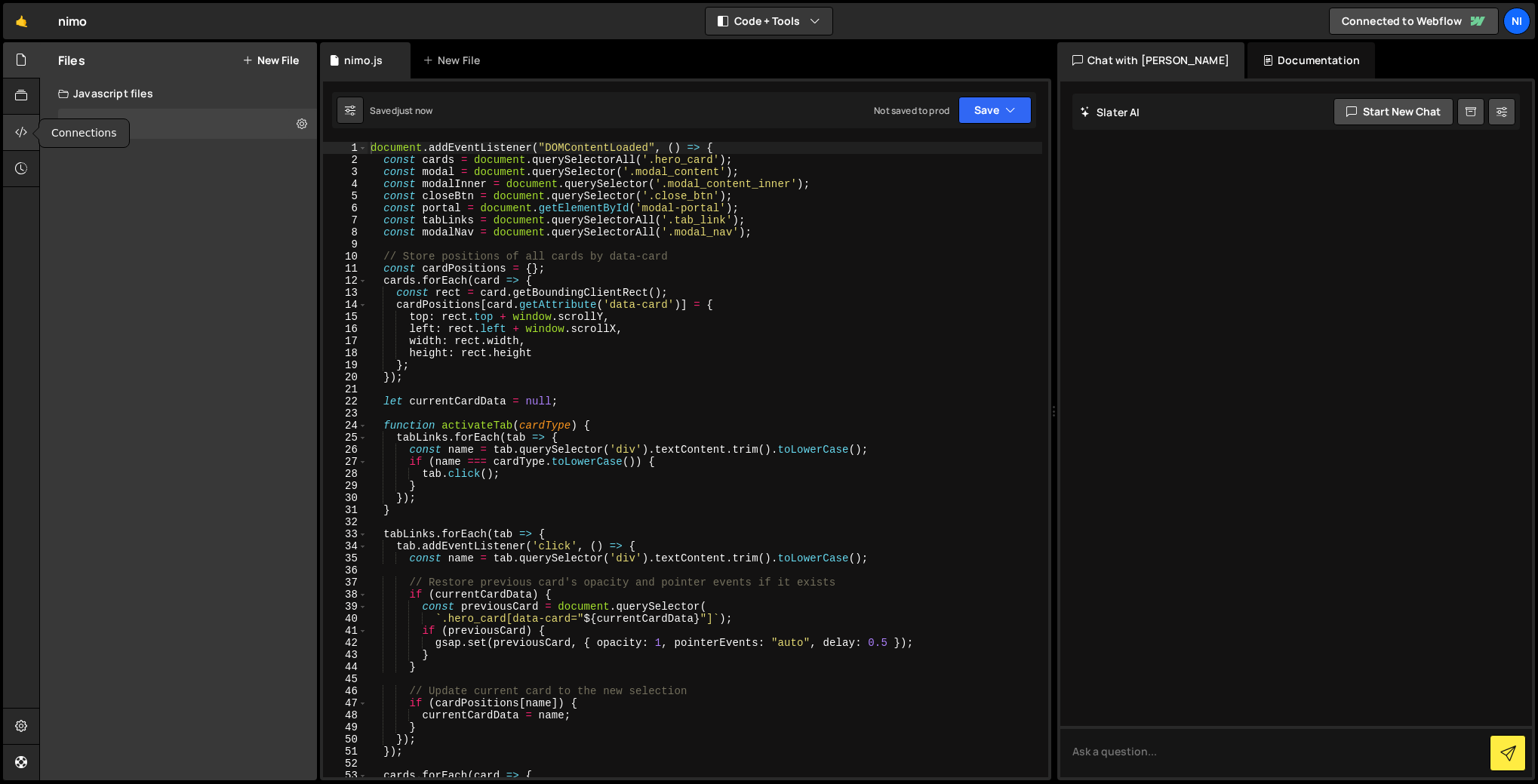
click at [22, 130] on icon at bounding box center [21, 132] width 12 height 16
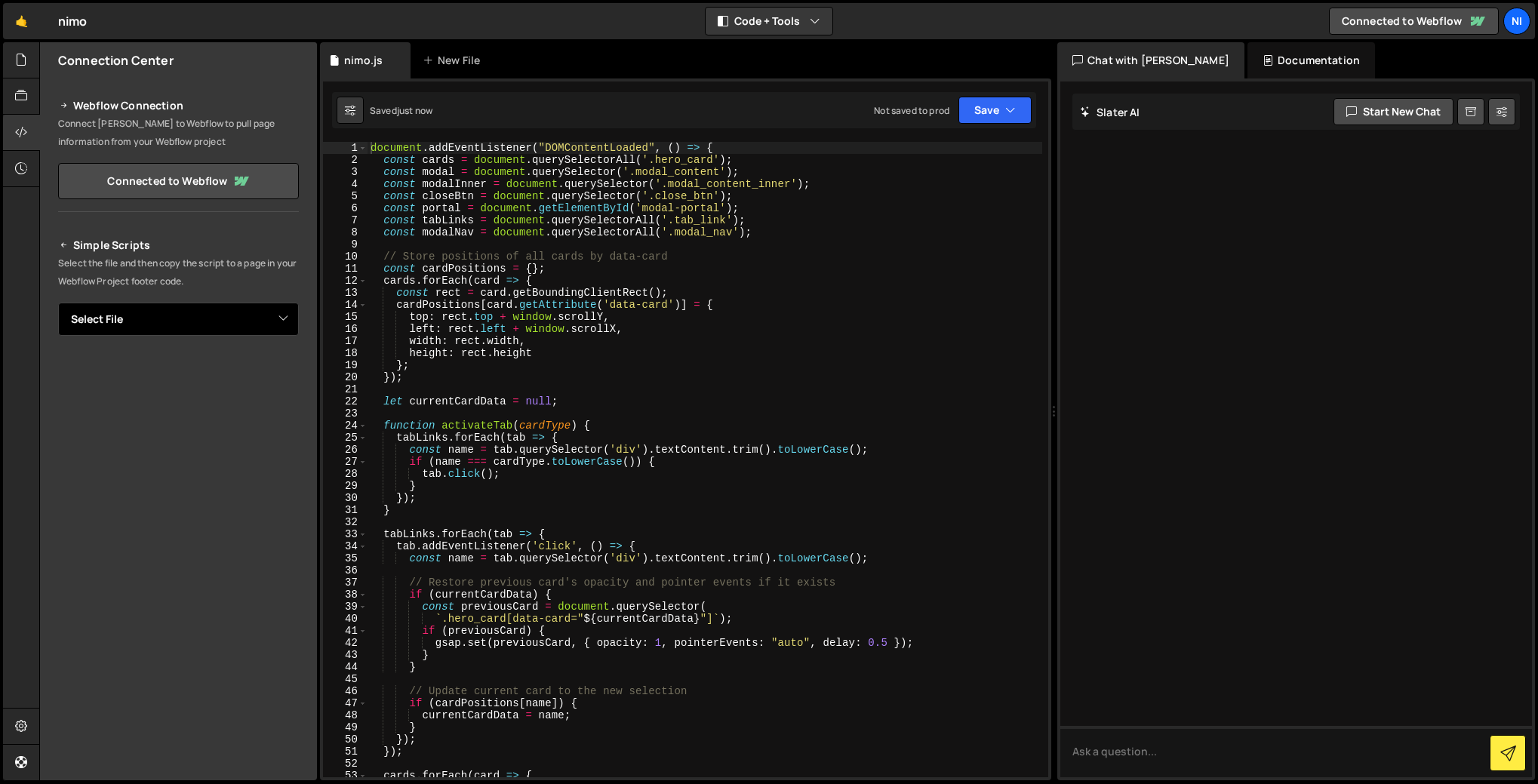
click at [151, 316] on select "Select File nimo.js" at bounding box center [178, 319] width 241 height 33
select select "46590"
click at [58, 303] on select "Select File nimo.js" at bounding box center [178, 319] width 241 height 33
click at [172, 377] on textarea "<!--🤙 [URL][PERSON_NAME][DOMAIN_NAME]> <script>document.addEventListener("DOMCo…" at bounding box center [178, 370] width 241 height 32
click at [248, 375] on button "Copy" at bounding box center [252, 370] width 51 height 32
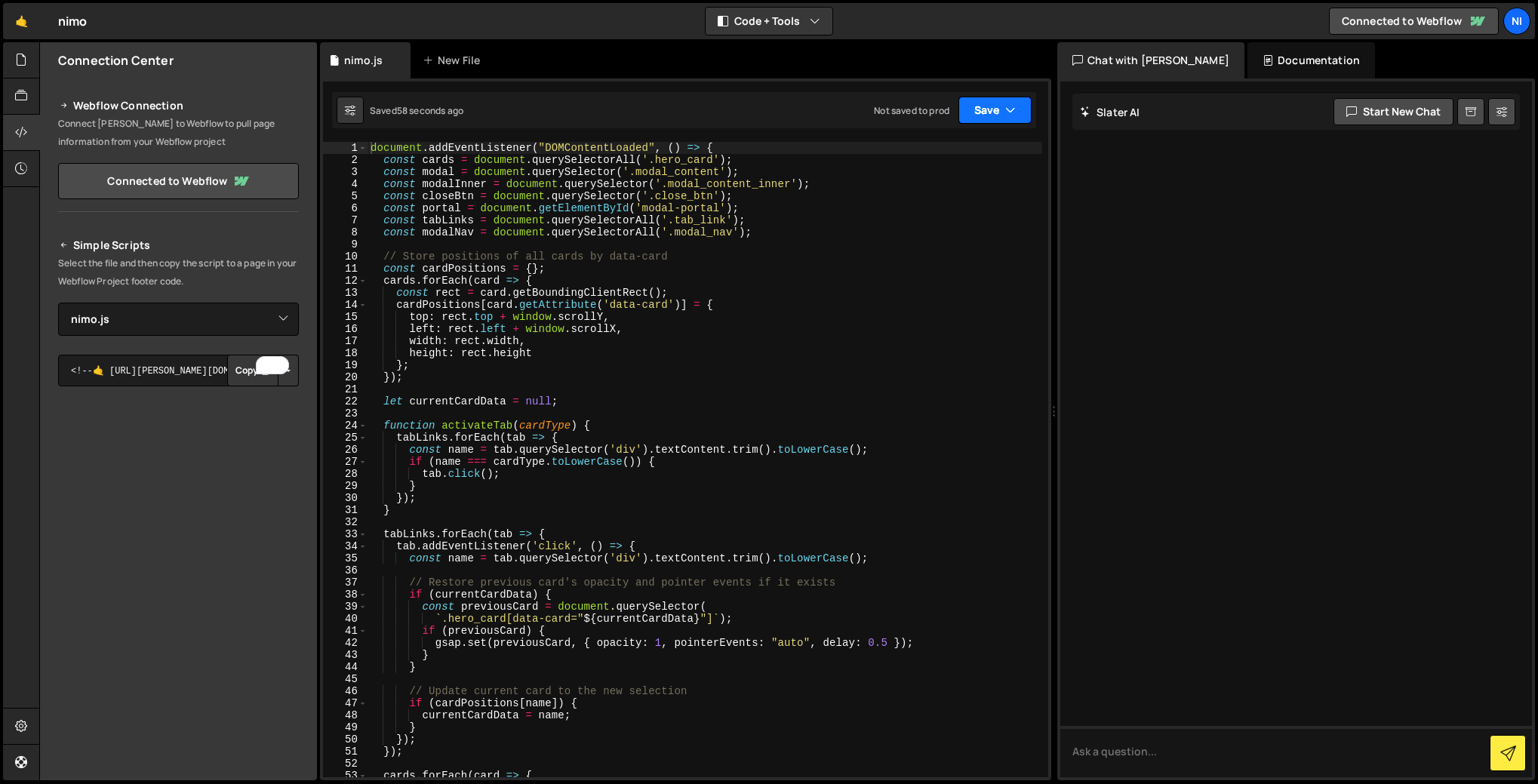
click at [996, 116] on button "Save" at bounding box center [995, 110] width 73 height 27
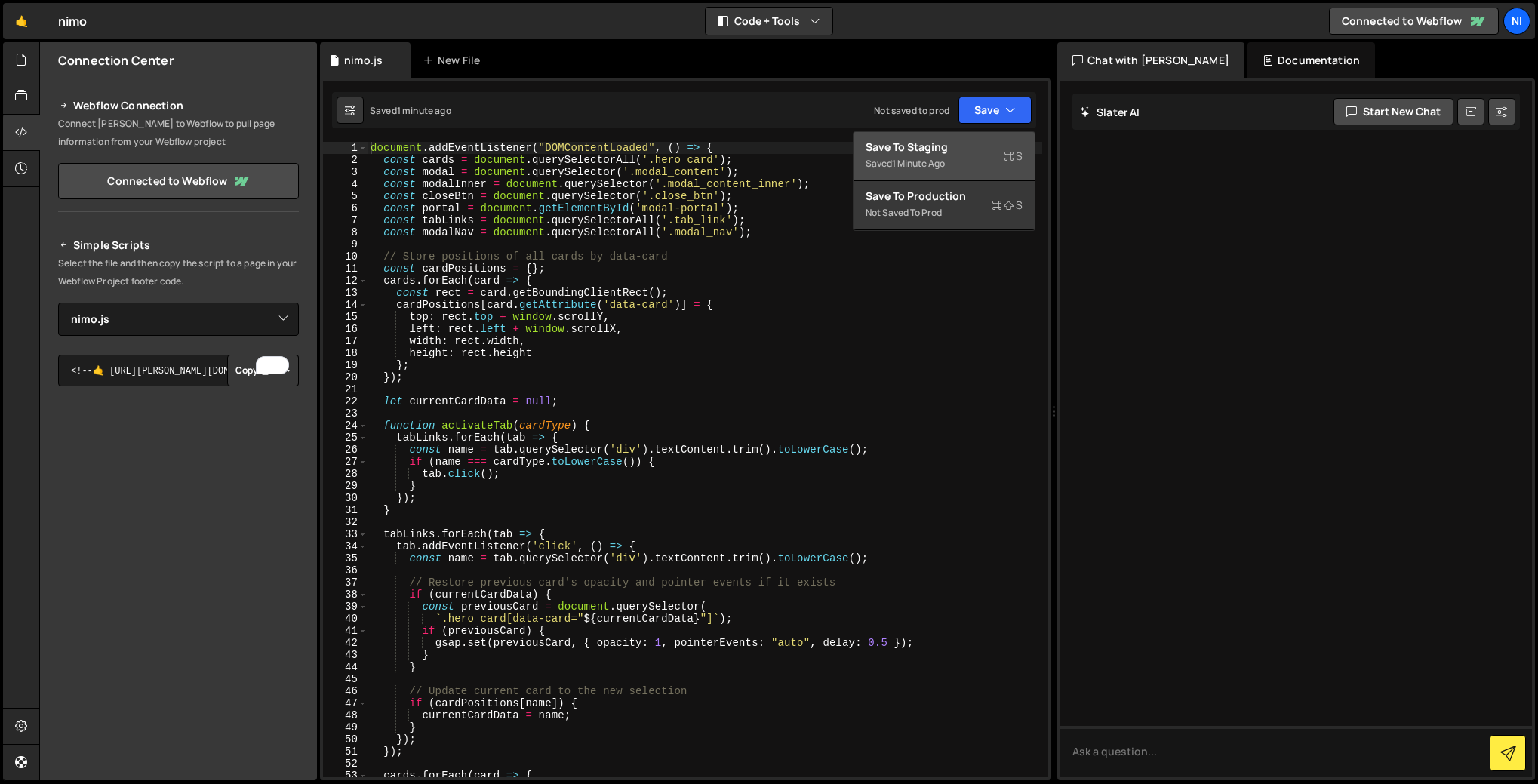
click at [936, 151] on div "Save to Staging S" at bounding box center [943, 147] width 157 height 15
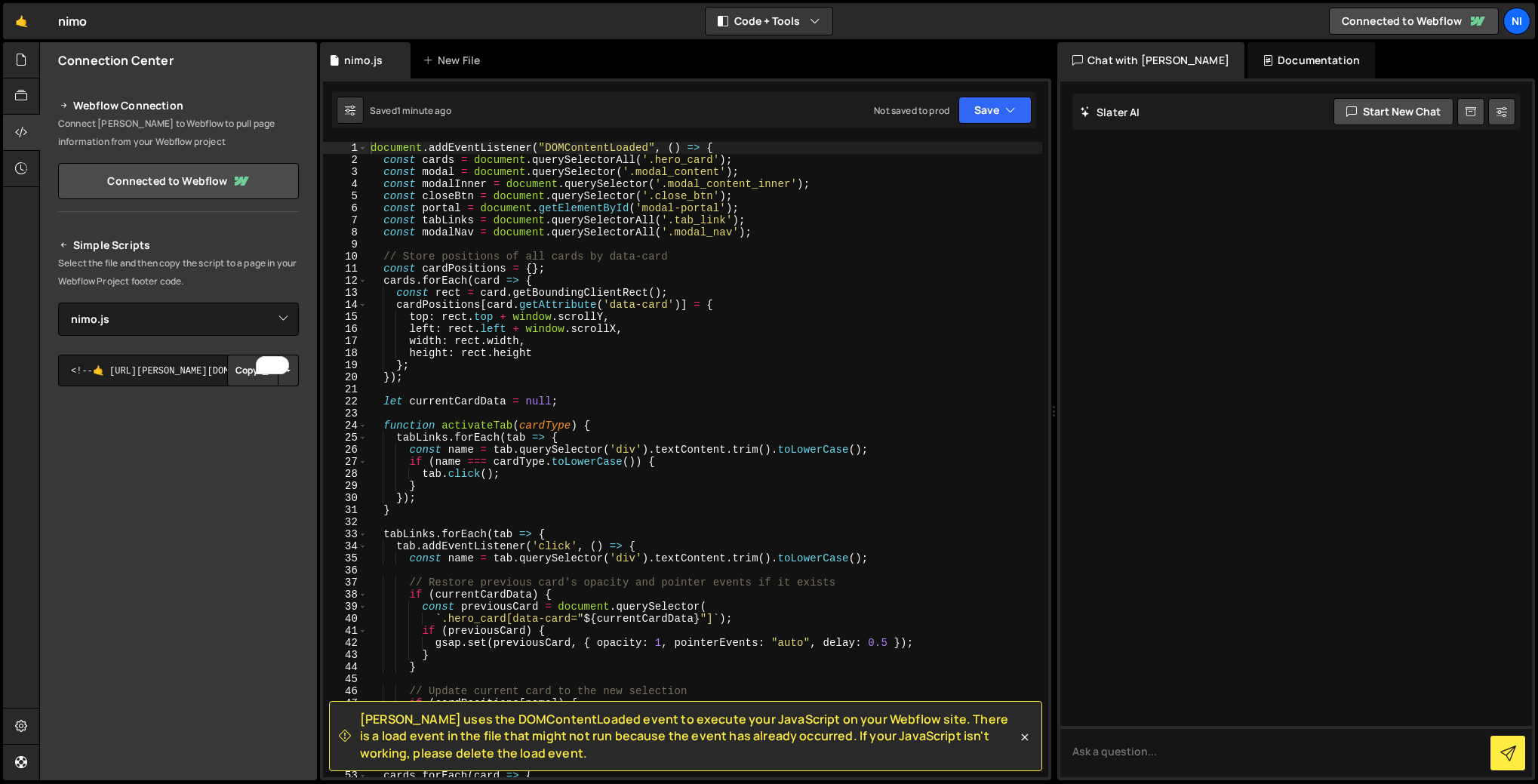
type textarea "document.addEventListener("DOMContentLoaded", () => {"
drag, startPoint x: 717, startPoint y: 146, endPoint x: 370, endPoint y: 148, distance: 347.0
click at [370, 148] on div "document . addEventListener ( "DOMContentLoaded" , ( ) => { const cards = docum…" at bounding box center [704, 471] width 674 height 660
click at [374, 155] on div "const cards = document . querySelectorAll ( '.hero_card' ) ; const modal = docu…" at bounding box center [704, 471] width 674 height 660
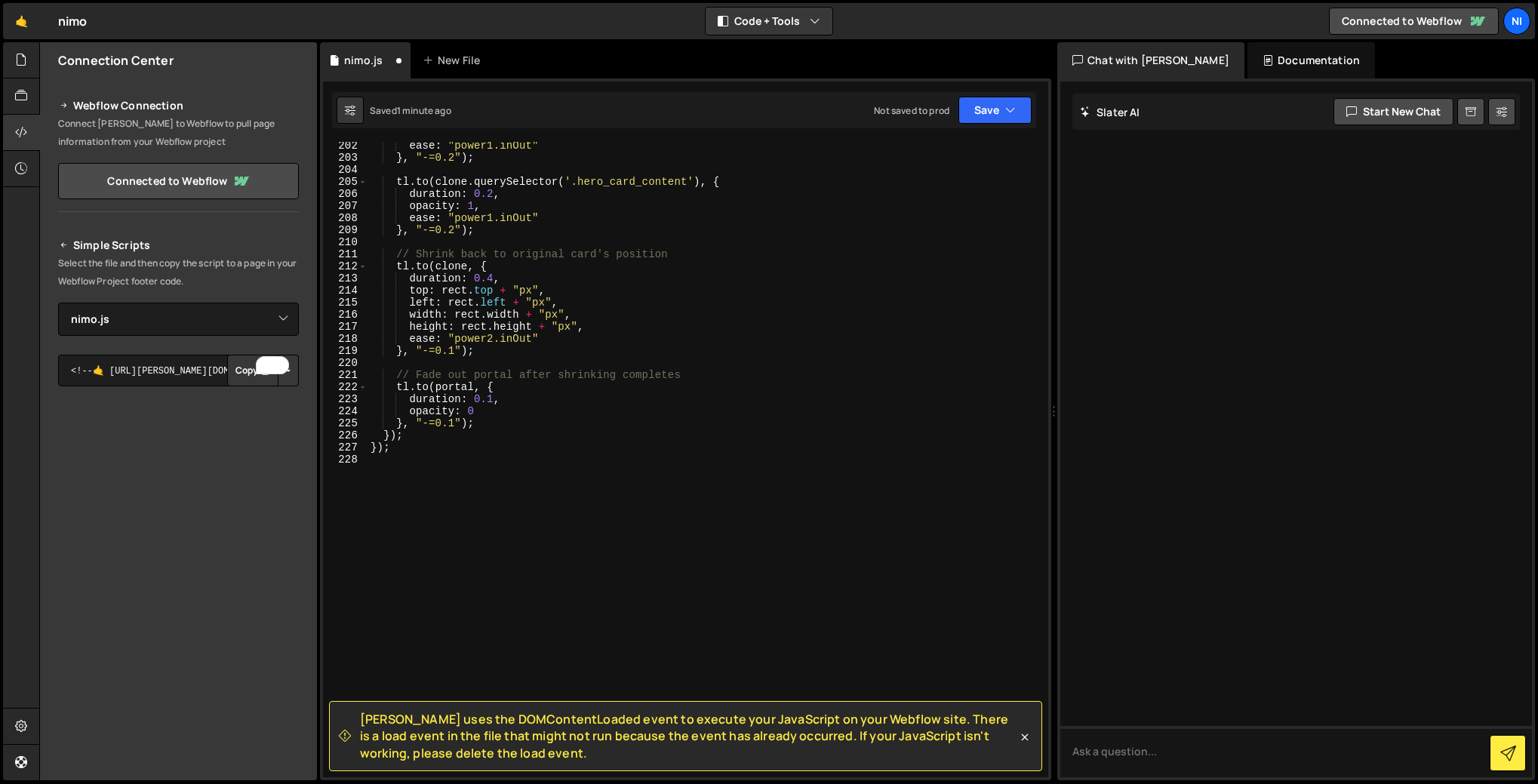
scroll to position [2428, 0]
drag, startPoint x: 407, startPoint y: 451, endPoint x: 368, endPoint y: 449, distance: 39.1
click at [368, 449] on div "ease : "power1.inOut" } , "-=0.2" ) ; tl . to ( clone . querySelector ( '.hero_…" at bounding box center [704, 469] width 674 height 660
type textarea "});"
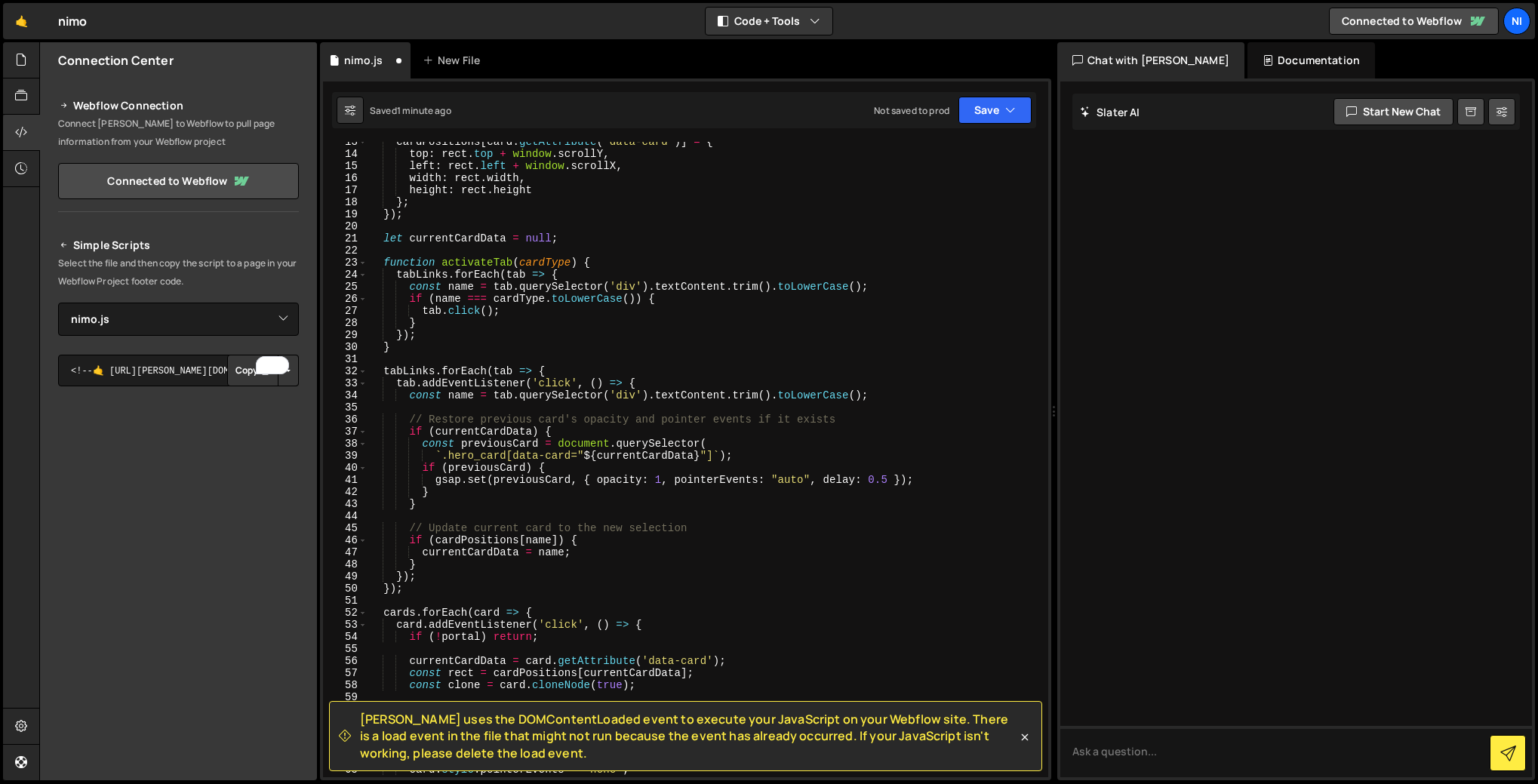
scroll to position [0, 0]
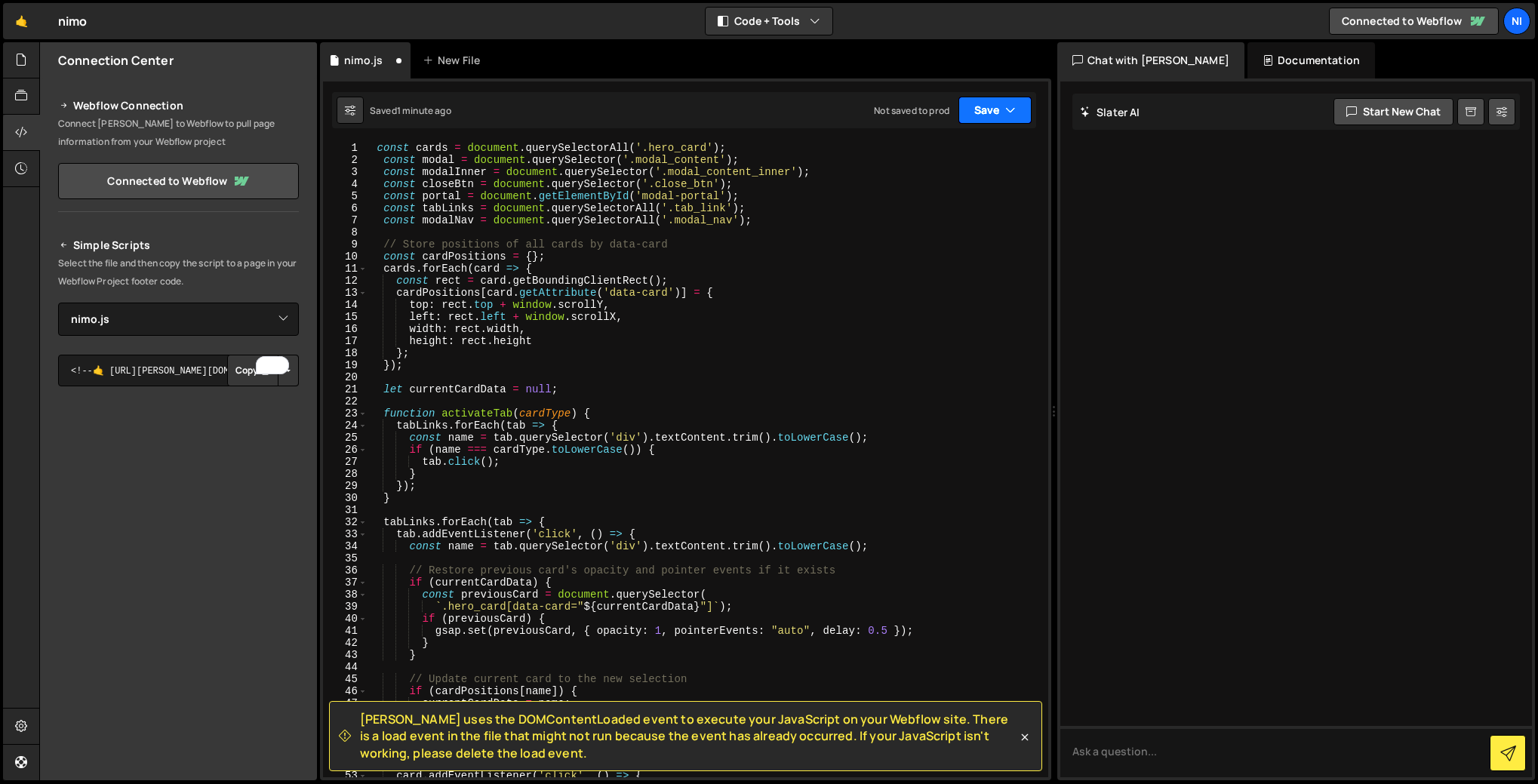
click at [982, 102] on button "Save" at bounding box center [995, 110] width 73 height 27
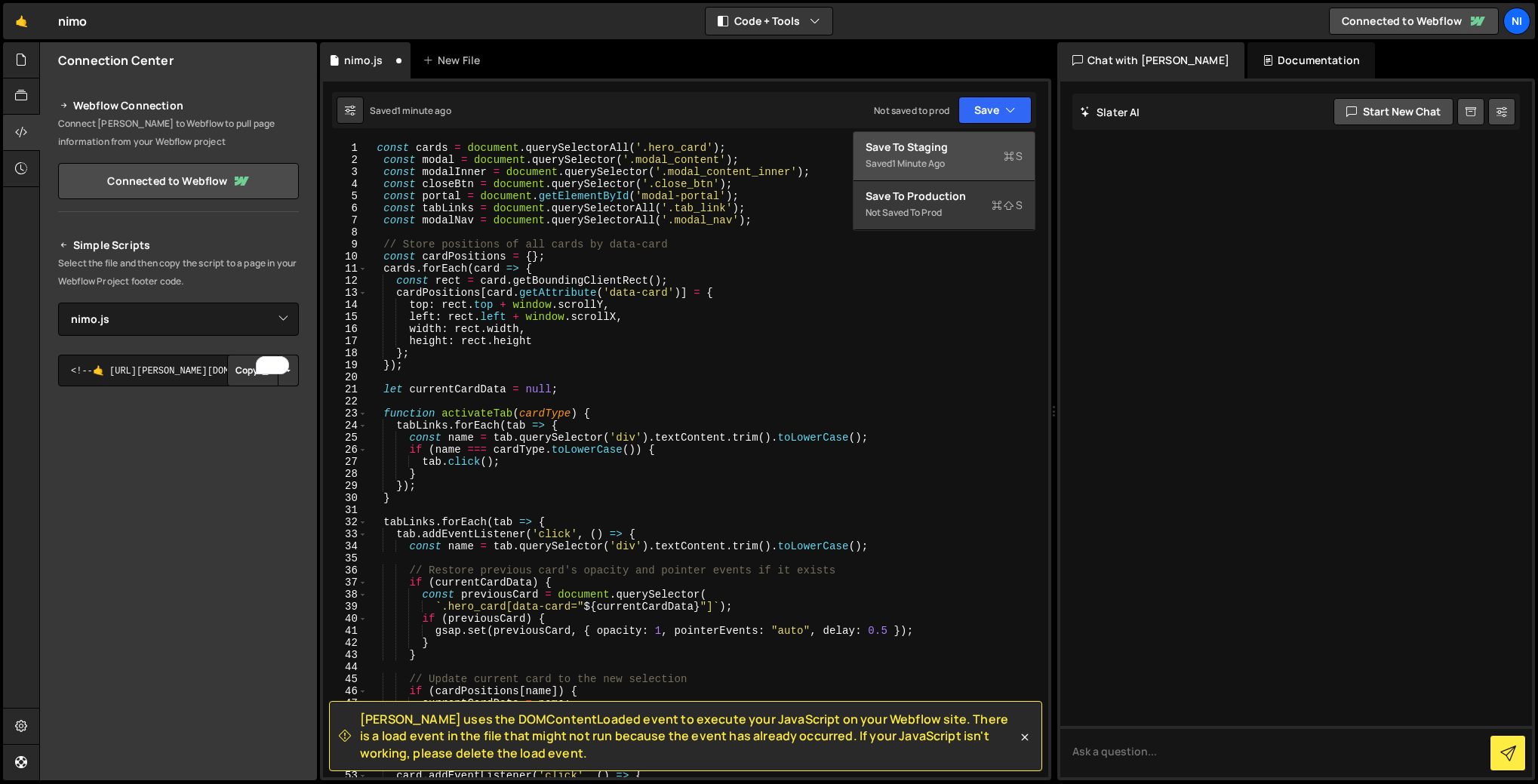
click at [907, 155] on div "Saved 1 minute ago" at bounding box center [943, 163] width 157 height 18
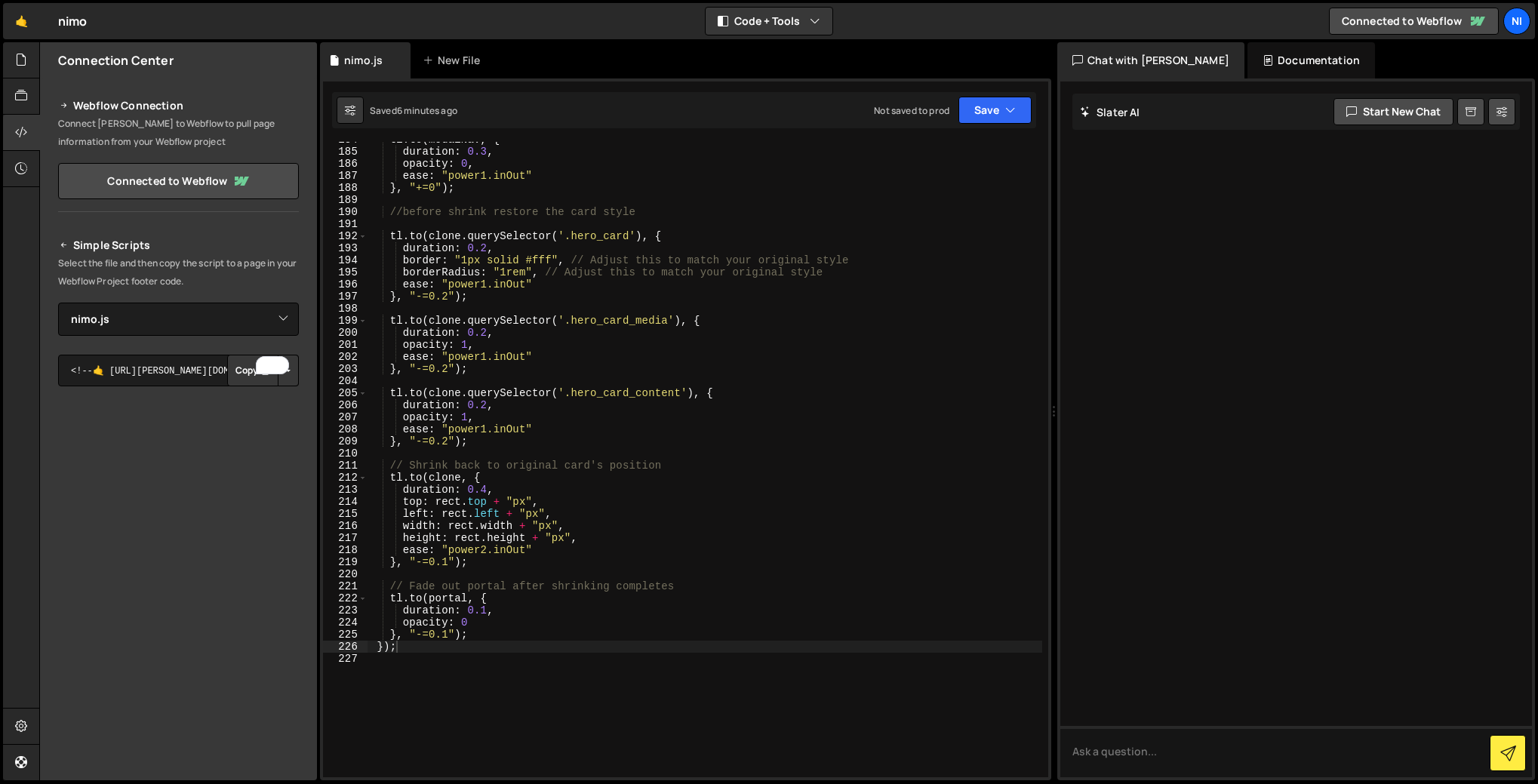
scroll to position [2416, 0]
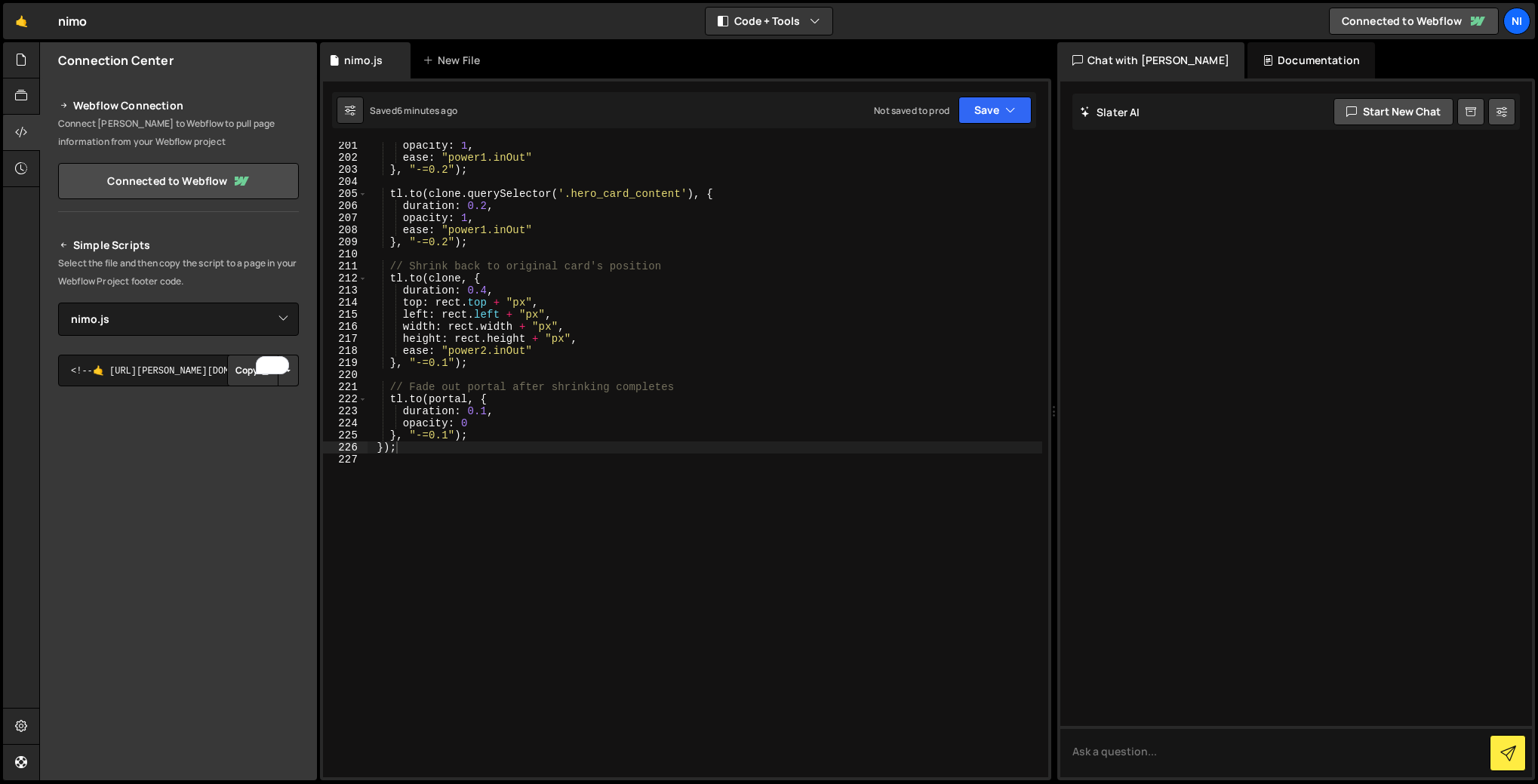
click at [434, 478] on div "opacity : 1 , ease : "power1.inOut" } , "-=0.2" ) ; tl . to ( clone . querySele…" at bounding box center [704, 469] width 674 height 660
type textarea "//modal scrollX"
type textarea "//modal scroll"
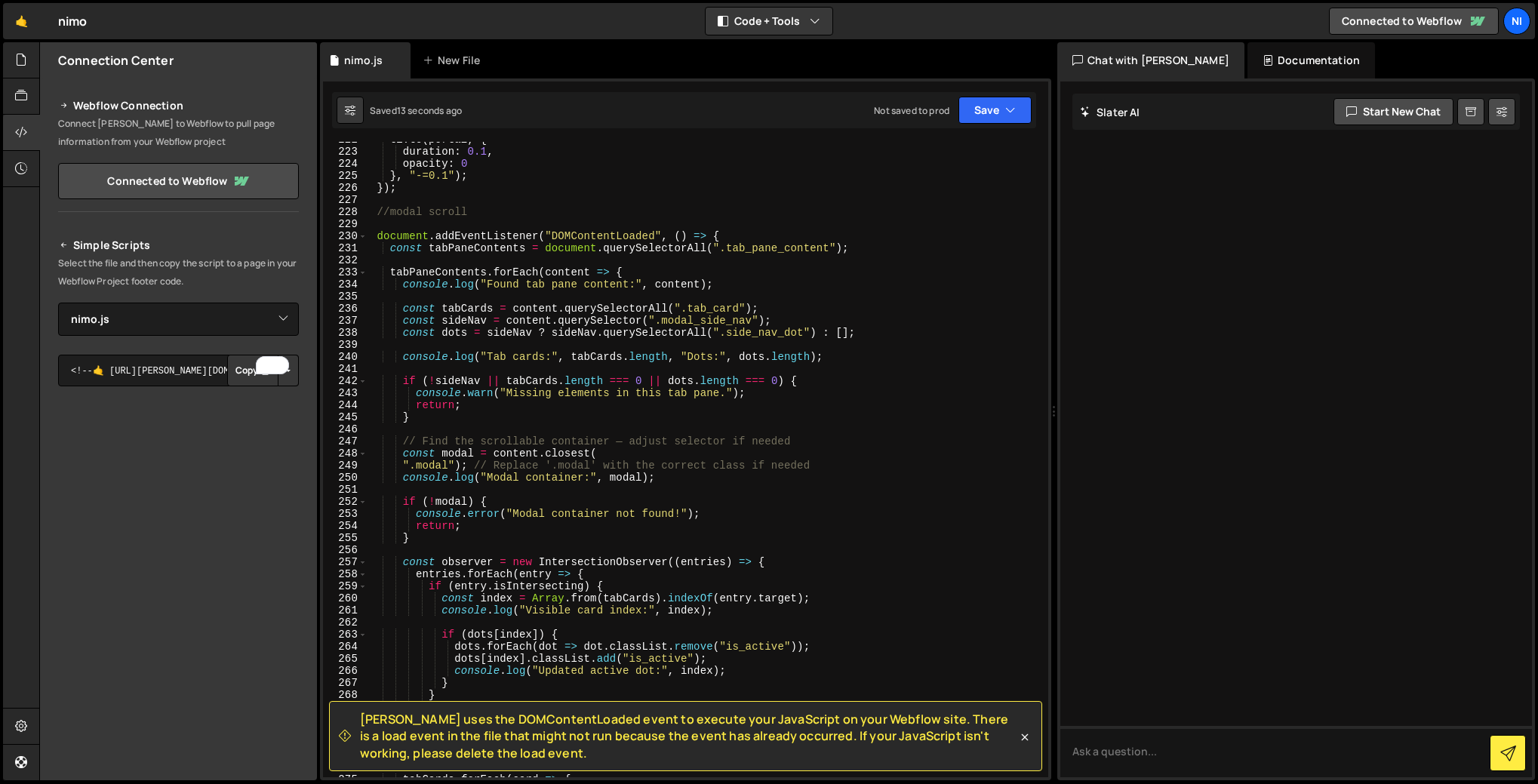
scroll to position [2662, 0]
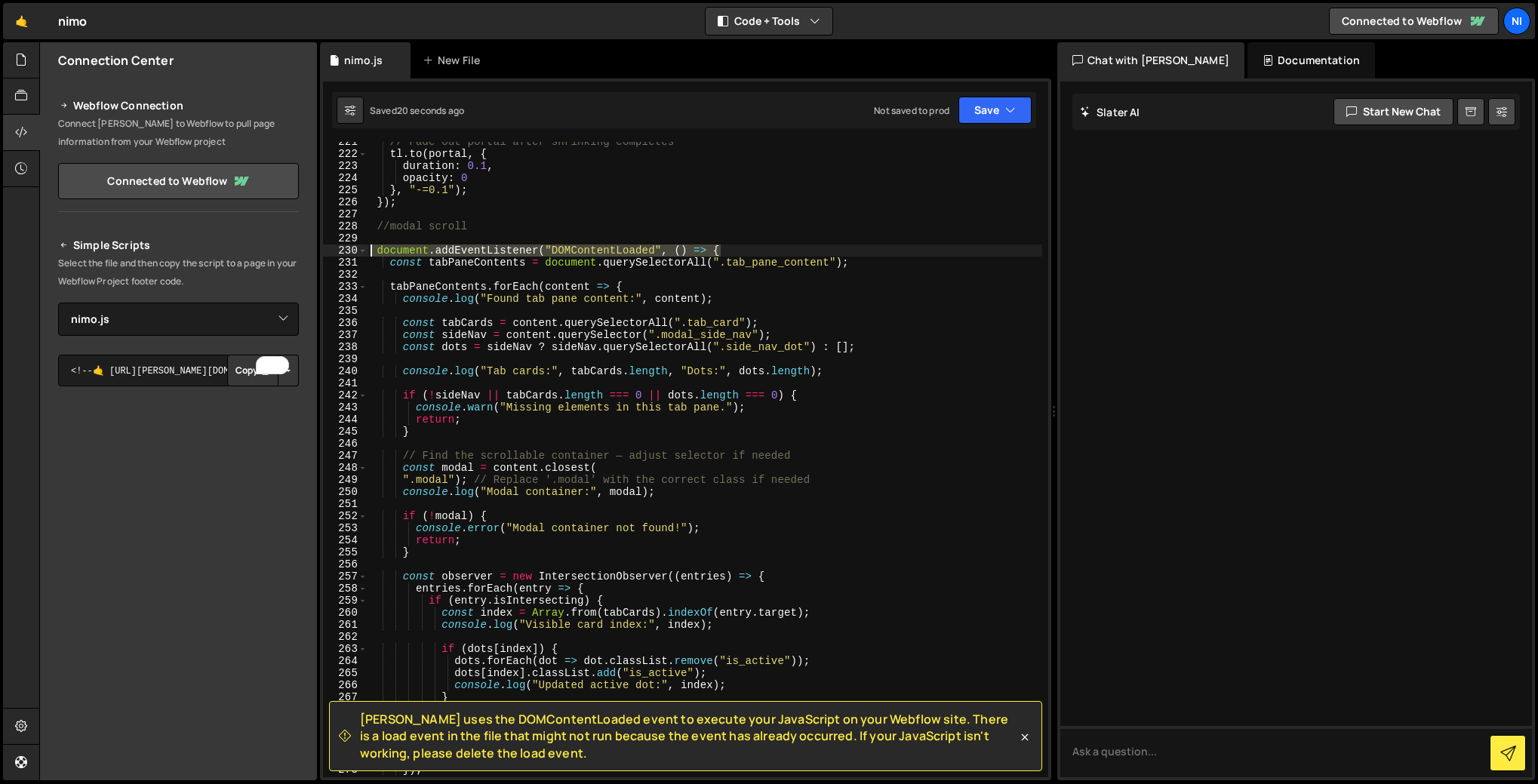
drag, startPoint x: 735, startPoint y: 248, endPoint x: 373, endPoint y: 249, distance: 362.0
click at [373, 249] on div "// Fade out portal after shrinking completes tl . to ( portal , { duration : 0.…" at bounding box center [704, 465] width 674 height 660
type textarea "document.addEventListener("DOMContentLoaded", () => {"
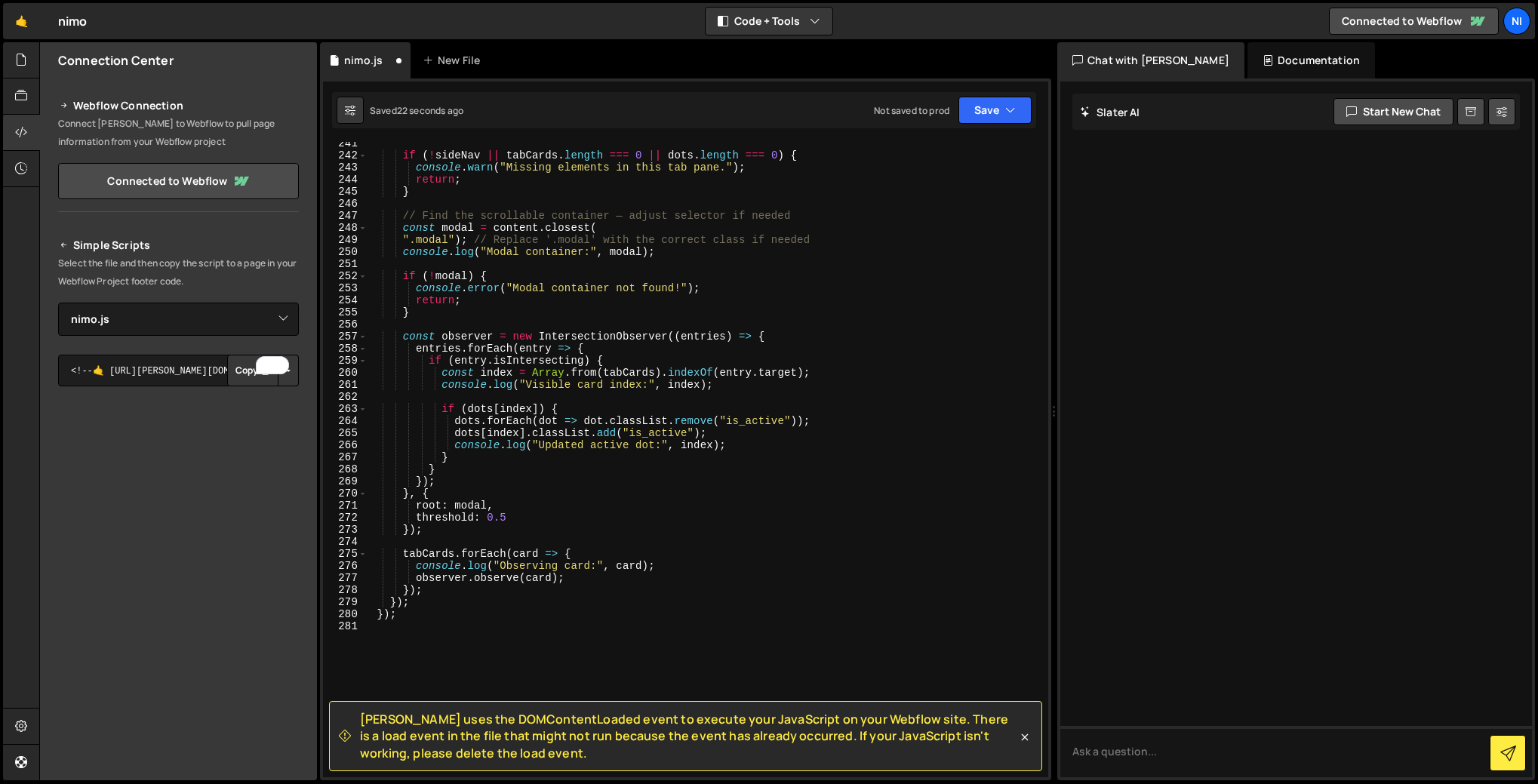
scroll to position [3009, 0]
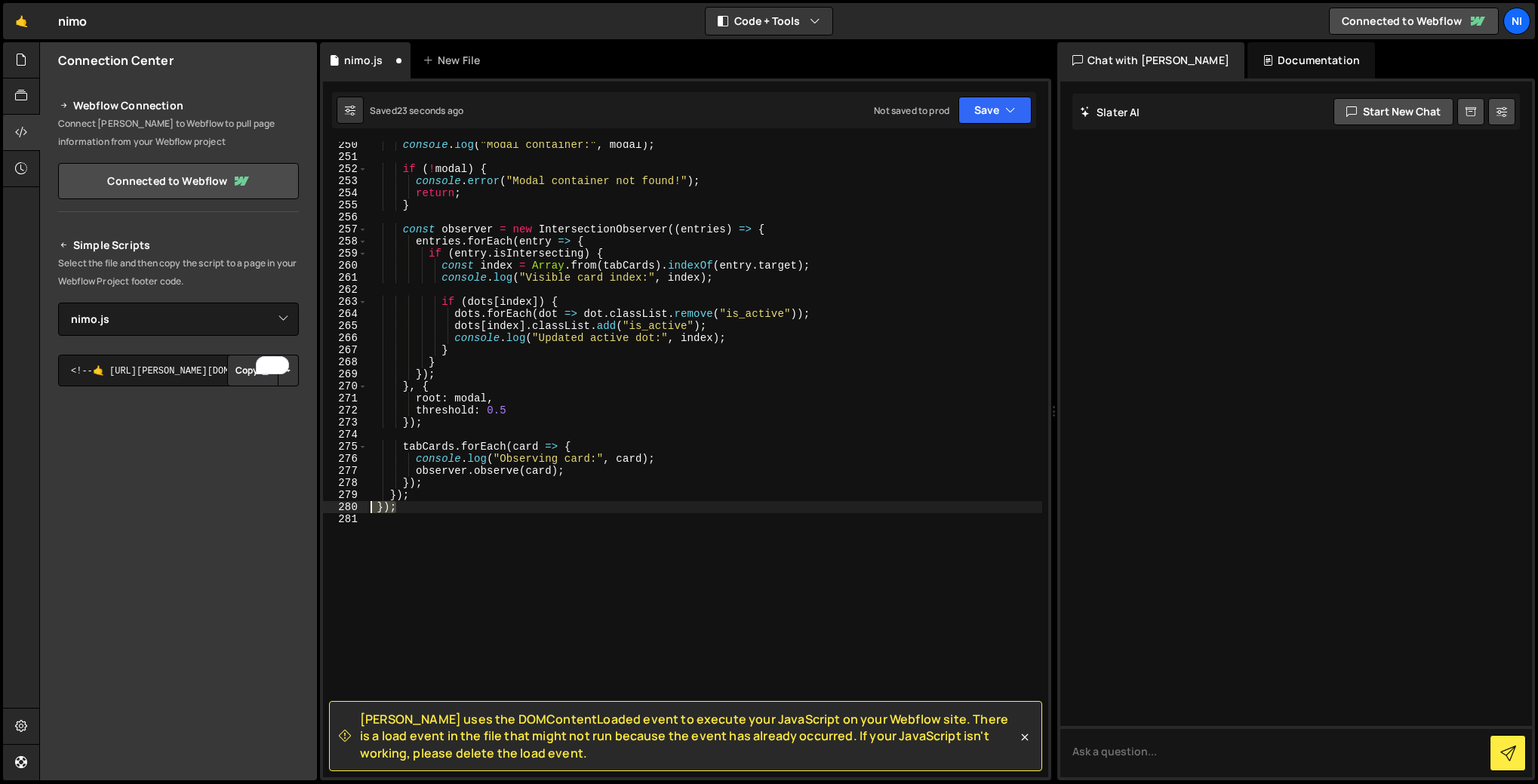
drag, startPoint x: 384, startPoint y: 512, endPoint x: 340, endPoint y: 512, distance: 44.0
click at [340, 512] on div "250 251 252 253 254 255 256 257 258 259 260 261 262 263 264 265 266 267 268 269…" at bounding box center [685, 459] width 725 height 635
type textarea "});"
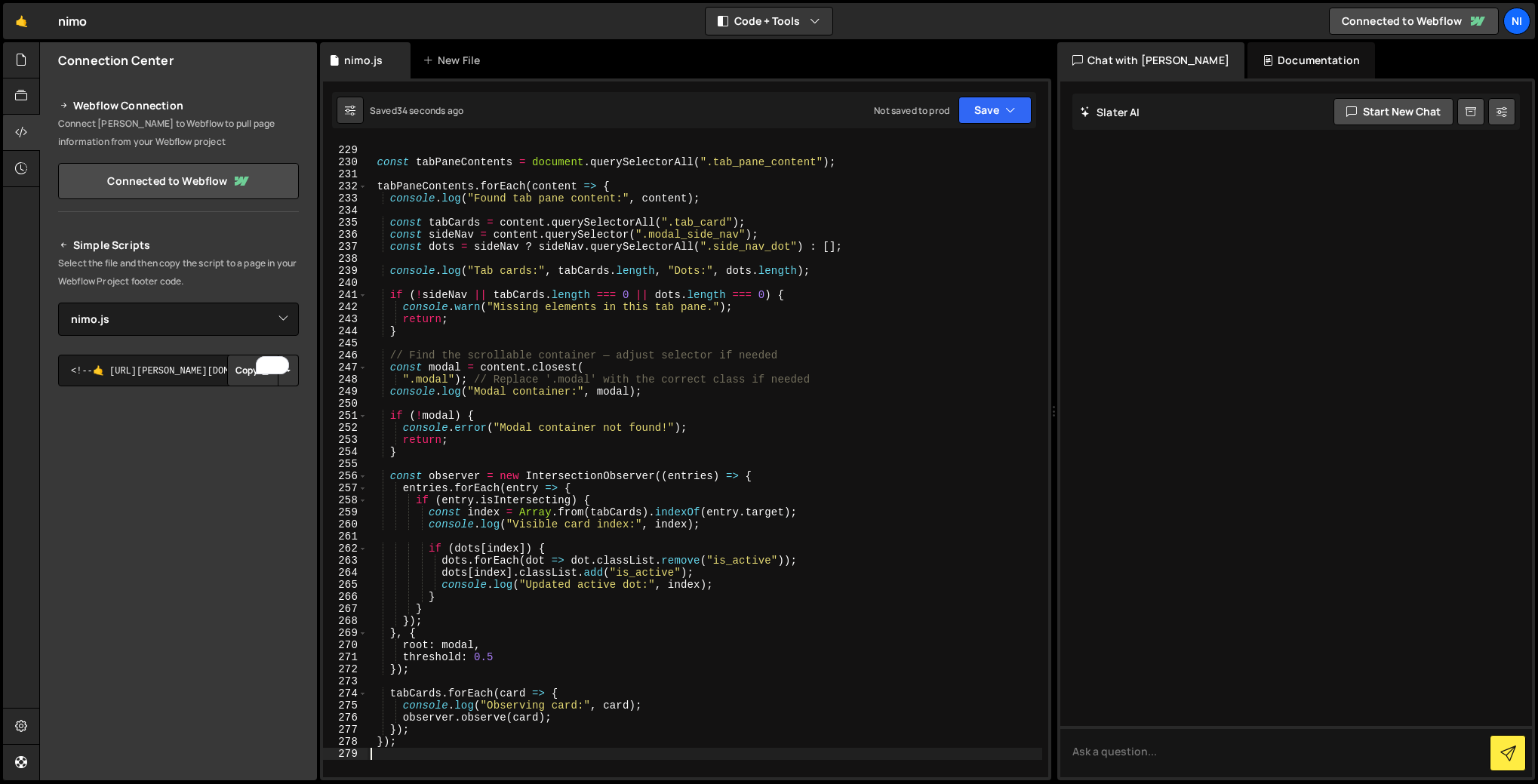
scroll to position [2739, 0]
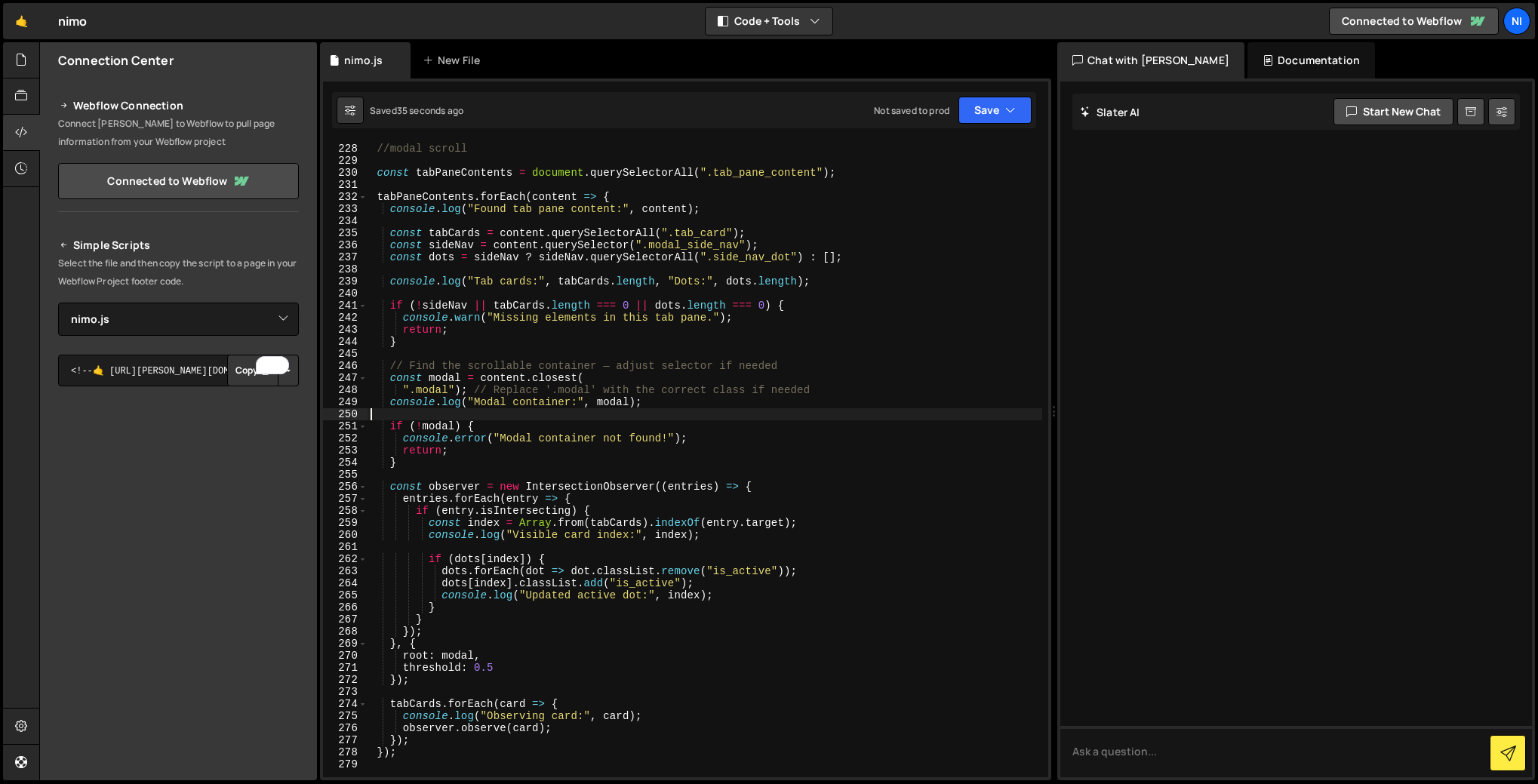
click at [486, 410] on div "//modal scroll const tabPaneContents = document . querySelectorAll ( ".tab_pane…" at bounding box center [704, 460] width 674 height 660
click at [490, 402] on div "//modal scroll const tabPaneContents = document . querySelectorAll ( ".tab_pane…" at bounding box center [704, 460] width 674 height 660
click at [559, 401] on div "//modal scroll const tabPaneContents = document . querySelectorAll ( ".tab_pane…" at bounding box center [704, 460] width 674 height 660
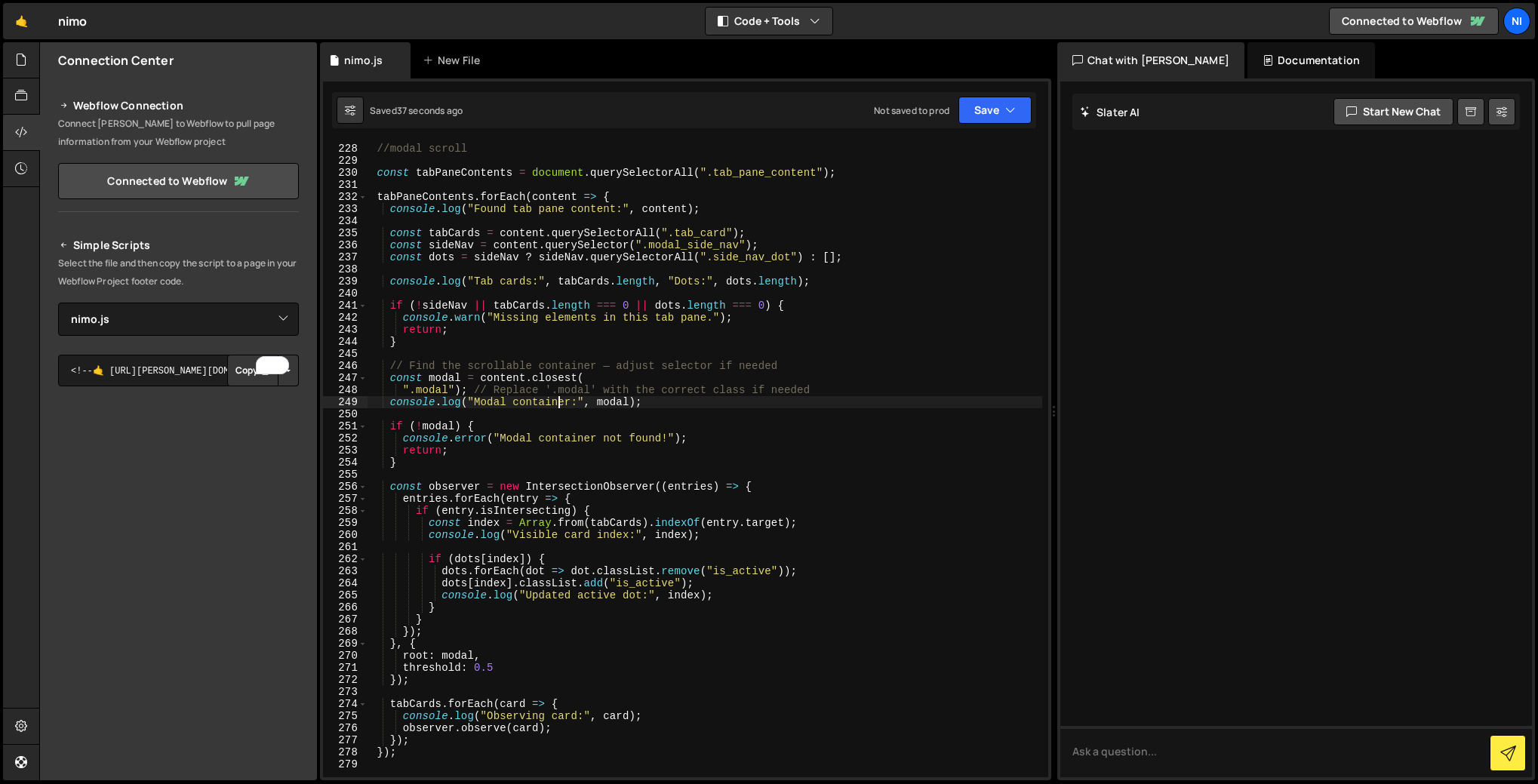
click at [559, 401] on div "//modal scroll const tabPaneContents = document . querySelectorAll ( ".tab_pane…" at bounding box center [704, 460] width 674 height 660
click at [600, 402] on div "//modal scroll const tabPaneContents = document . querySelectorAll ( ".tab_pane…" at bounding box center [704, 460] width 674 height 660
click at [441, 391] on div "//modal scroll const tabPaneContents = document . querySelectorAll ( ".tab_pane…" at bounding box center [704, 460] width 674 height 660
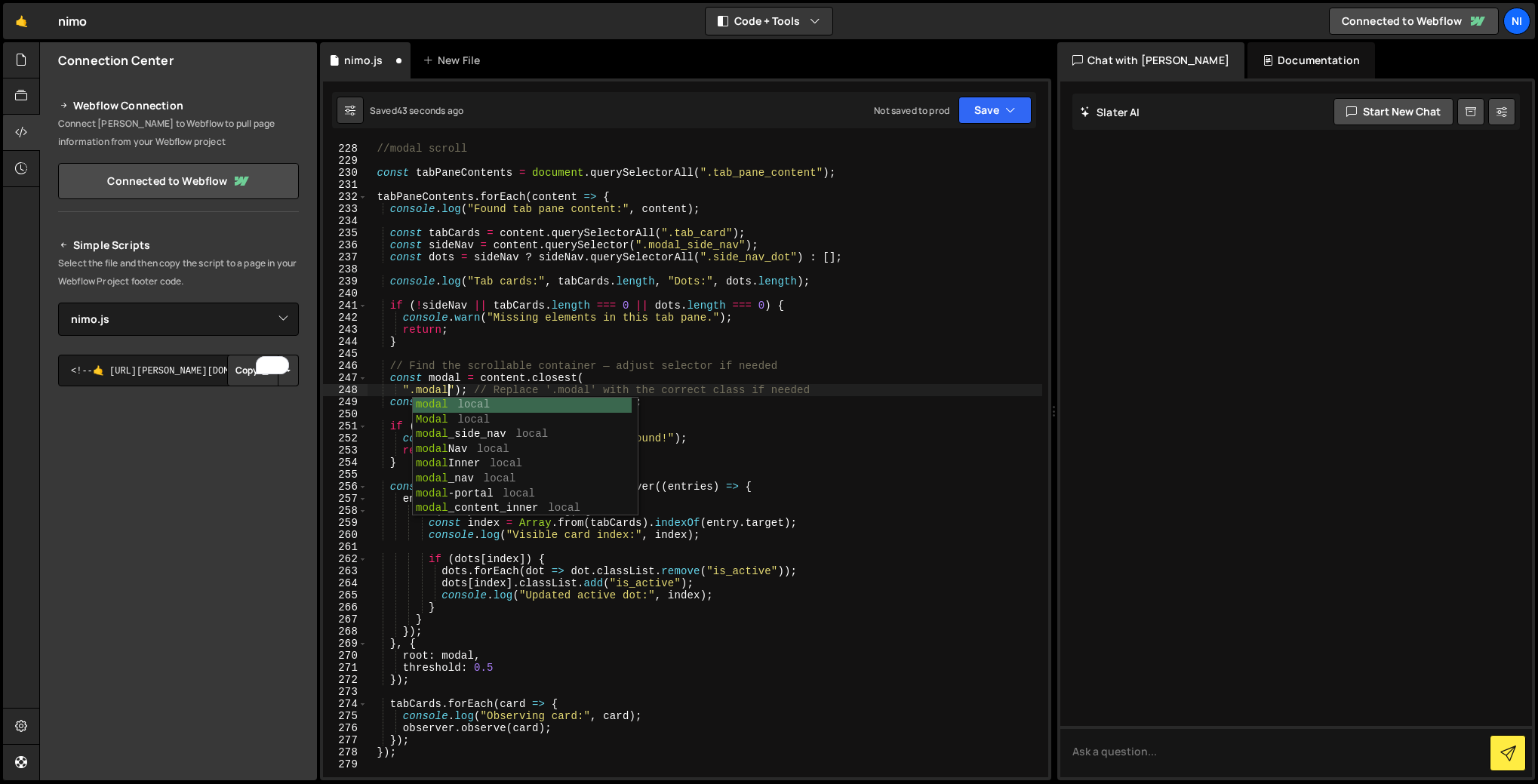
scroll to position [0, 5]
type textarea "".modal_content"); // Replace '.modal' with the correct class if needed"
click at [774, 413] on div "//modal scroll const tabPaneContents = document . querySelectorAll ( ".tab_pane…" at bounding box center [704, 460] width 674 height 660
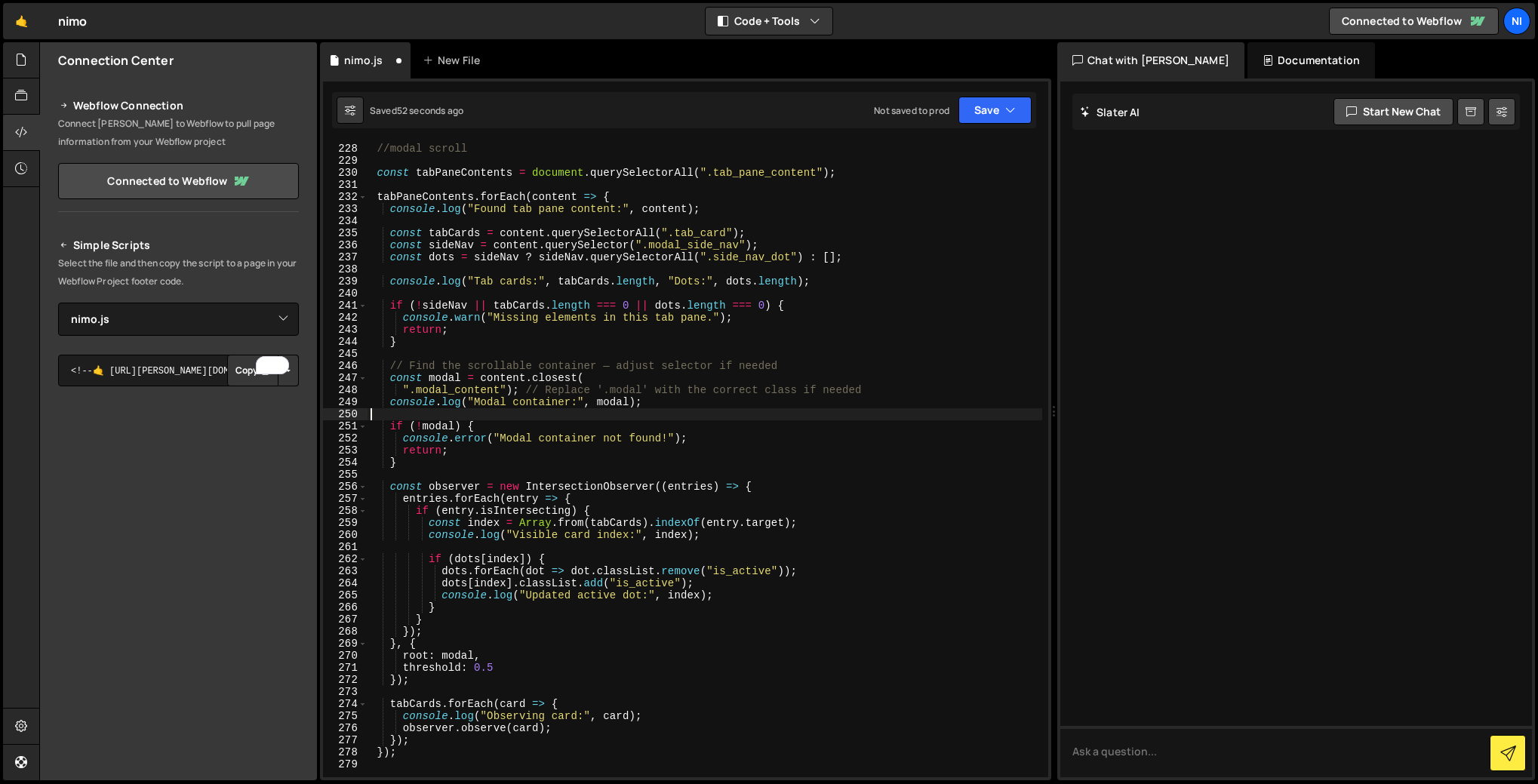
click at [493, 389] on div "//modal scroll const tabPaneContents = document . querySelectorAll ( ".tab_pane…" at bounding box center [704, 460] width 674 height 660
click at [494, 389] on div "//modal scroll const tabPaneContents = document . querySelectorAll ( ".tab_pane…" at bounding box center [704, 460] width 674 height 660
click at [721, 433] on div "//modal scroll const tabPaneContents = document . querySelectorAll ( ".tab_pane…" at bounding box center [704, 460] width 674 height 660
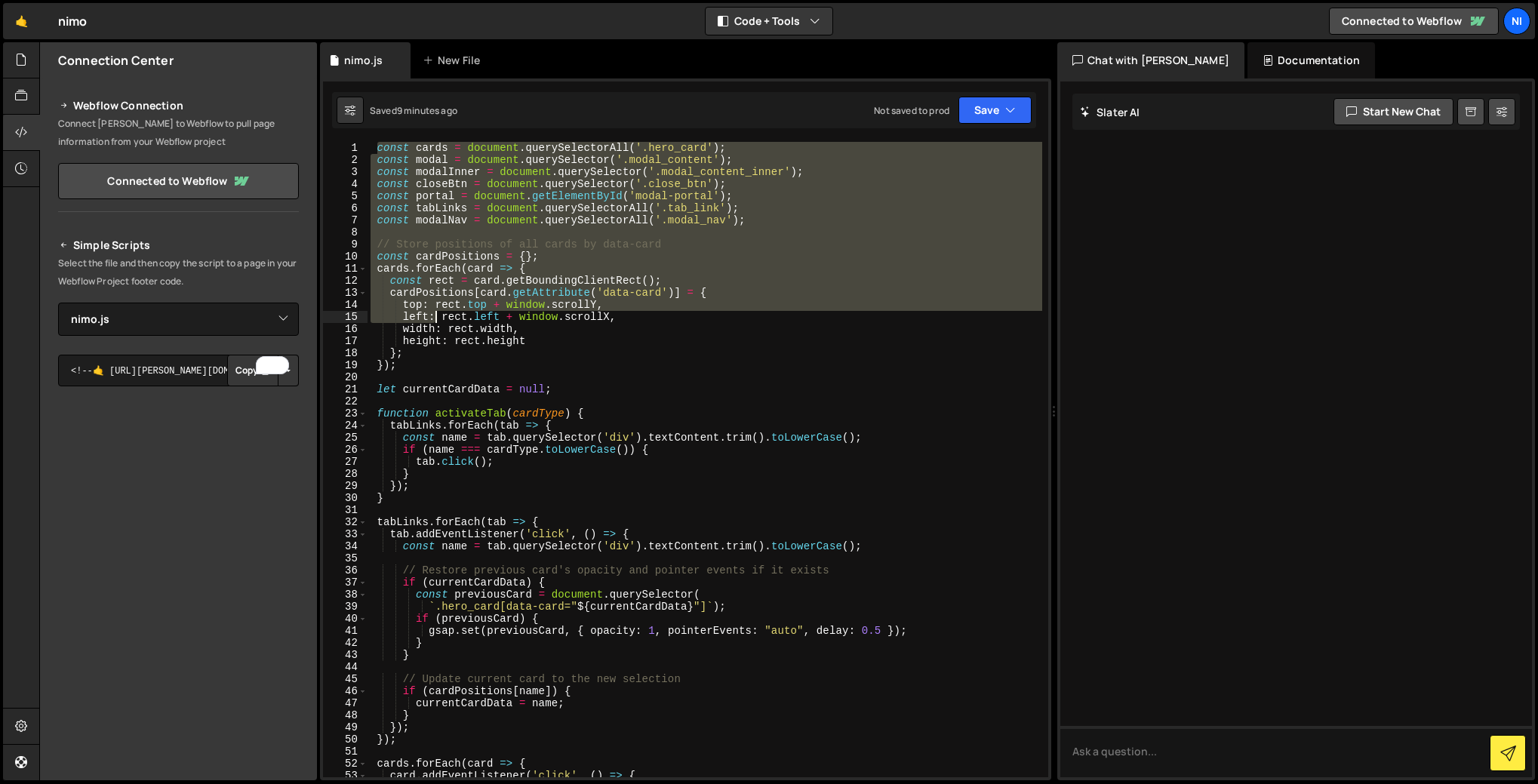
drag, startPoint x: 375, startPoint y: 148, endPoint x: 434, endPoint y: 316, distance: 178.1
click at [434, 316] on div "const cards = document . querySelectorAll ( '.hero_card' ) ; const modal = docu…" at bounding box center [704, 471] width 674 height 660
click at [756, 276] on div "const cards = document . querySelectorAll ( '.hero_card' ) ; const modal = docu…" at bounding box center [704, 459] width 674 height 635
type textarea "const rect = card.getBoundingClientRect();"
